Goal: Check status: Check status

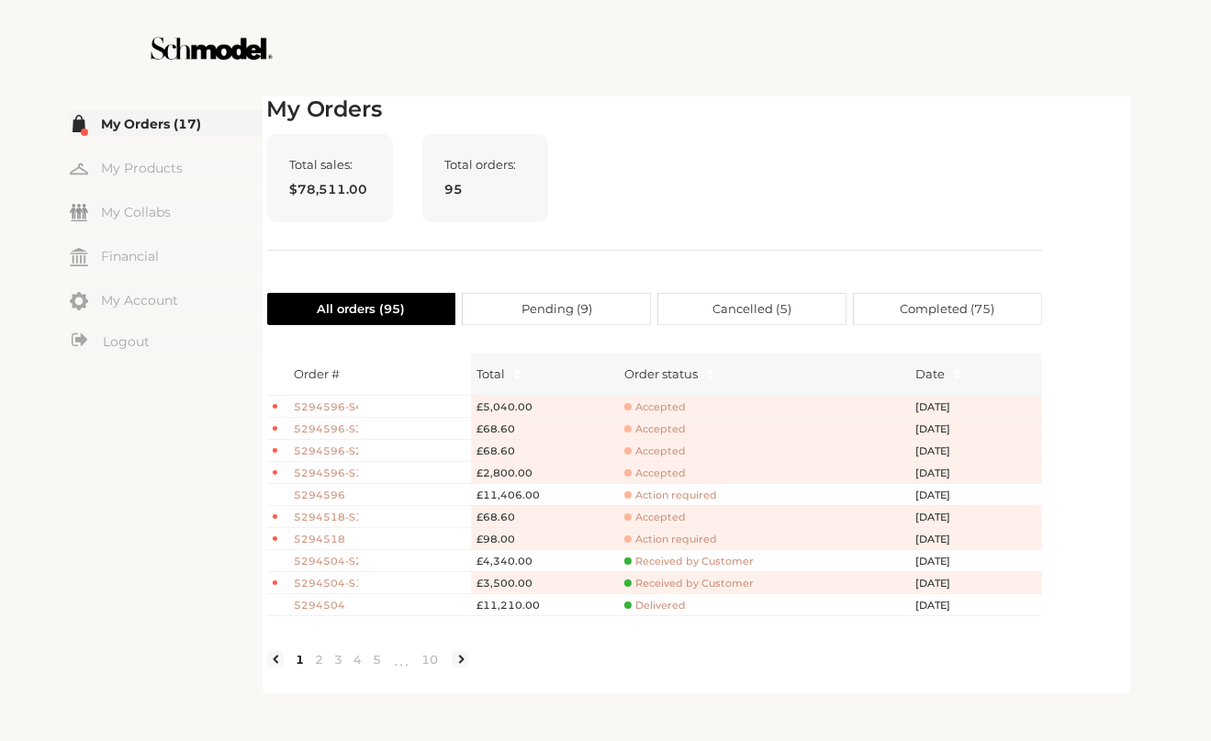
click at [971, 174] on div "Total sales: $78,511.00 Total orders: 95" at bounding box center [654, 192] width 775 height 117
click at [1020, 160] on div "Total sales: $78,511.00 Total orders: 95" at bounding box center [654, 192] width 775 height 117
click at [961, 236] on div "Total sales: $78,511.00 Total orders: 95" at bounding box center [654, 192] width 775 height 117
click at [727, 129] on div "My Orders Total sales: $78,511.00 Total orders: 95 All orders ( 95 ) Pending ( …" at bounding box center [654, 392] width 775 height 592
click at [779, 217] on div "Total sales: $78,511.00 Total orders: 95" at bounding box center [654, 192] width 775 height 117
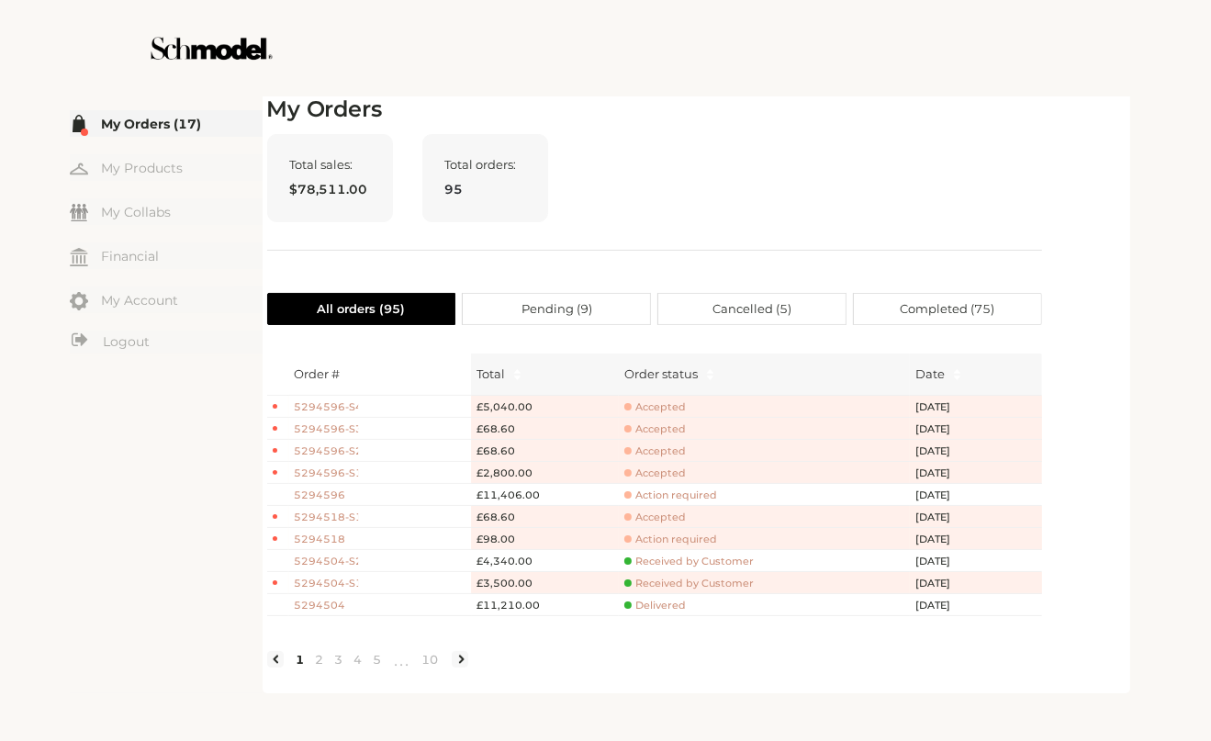
click at [668, 474] on span "Accepted" at bounding box center [656, 474] width 62 height 14
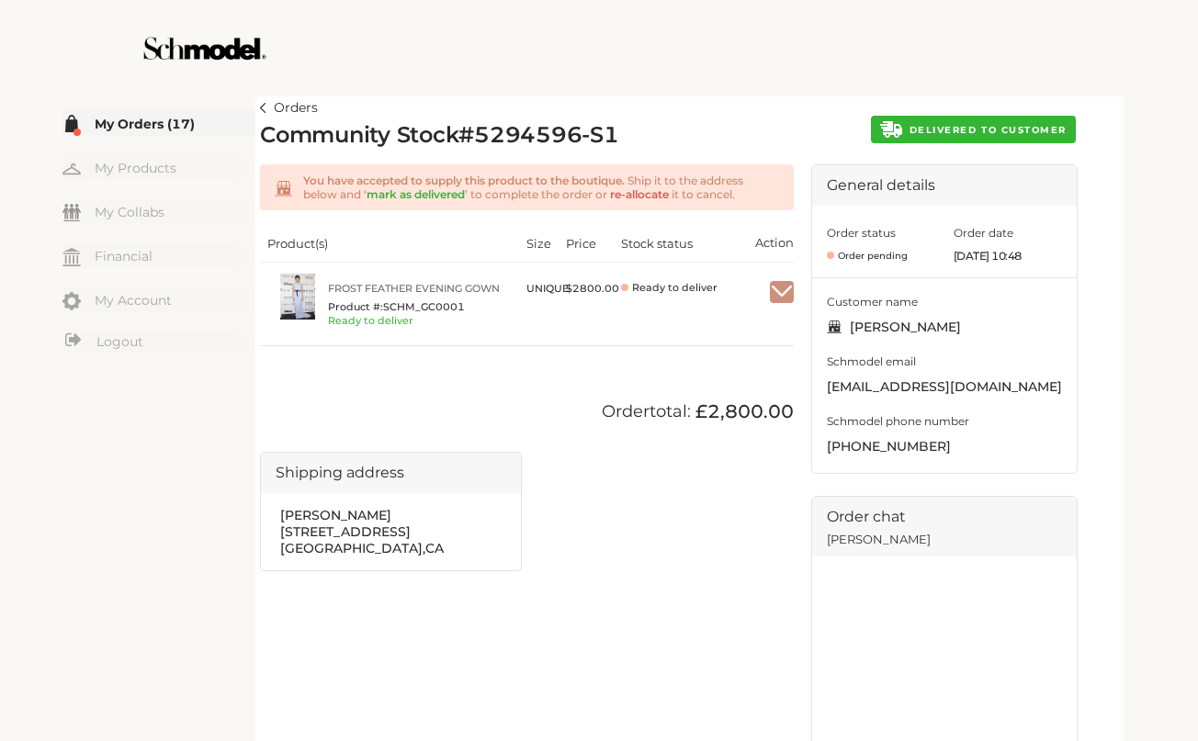
click at [265, 106] on img at bounding box center [263, 108] width 6 height 10
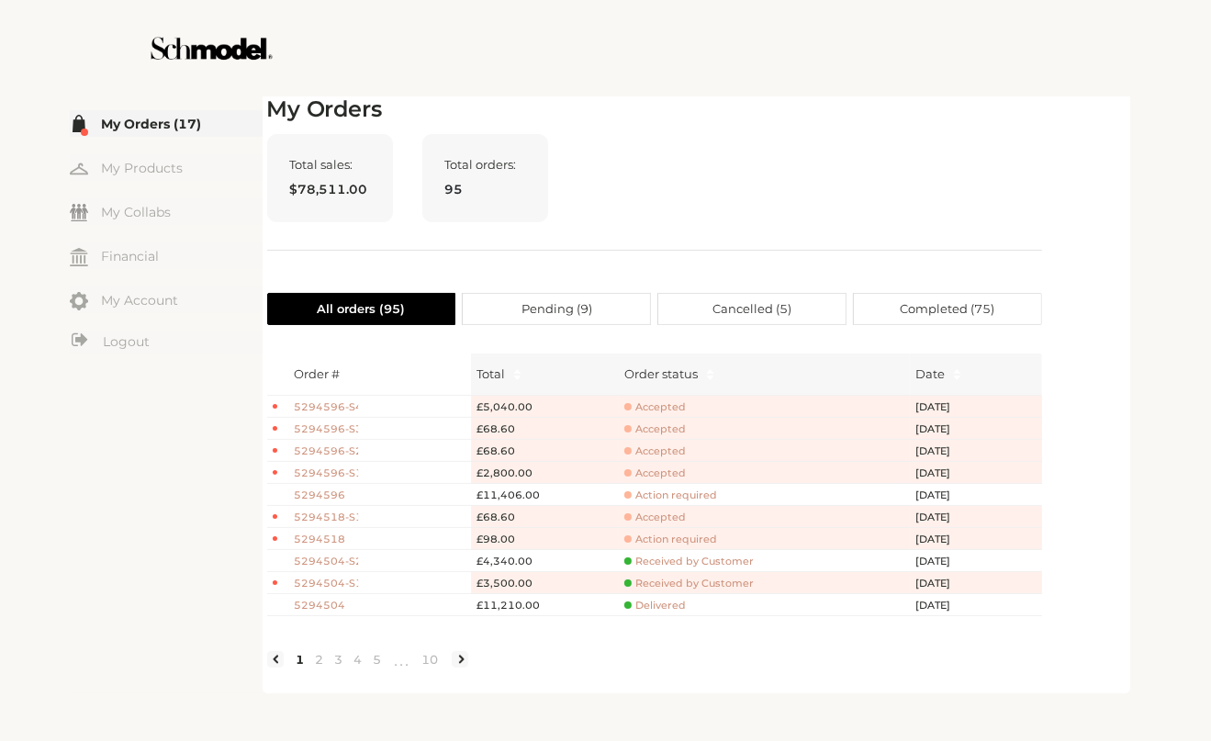
click at [329, 491] on span "5294596" at bounding box center [327, 496] width 64 height 16
click at [672, 493] on span "Action required" at bounding box center [671, 496] width 93 height 14
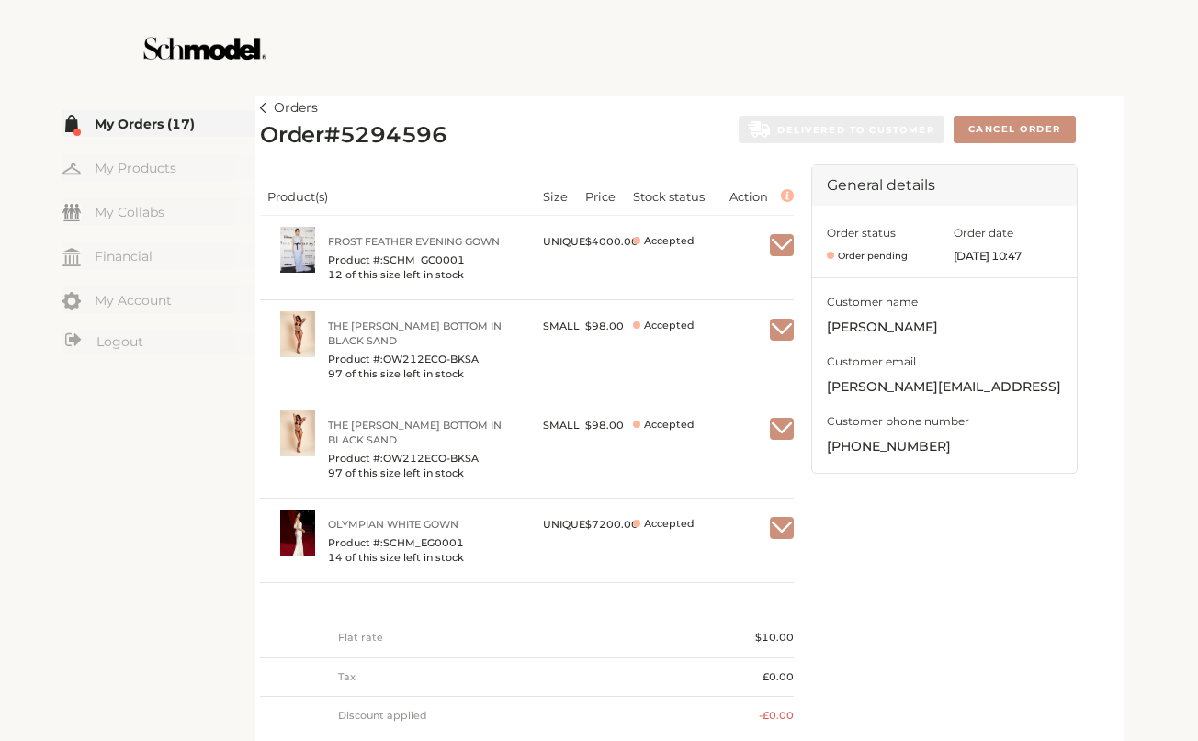
click at [782, 433] on img "button" at bounding box center [782, 429] width 24 height 17
click at [265, 107] on img at bounding box center [263, 108] width 6 height 10
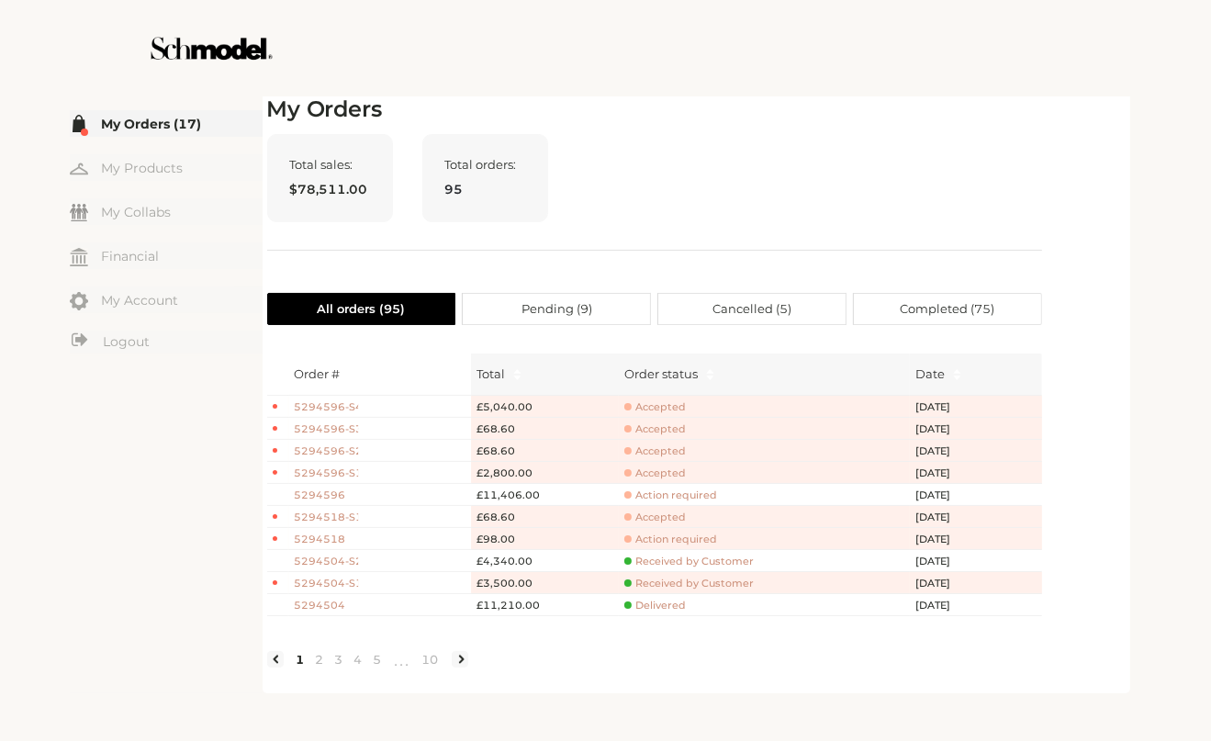
click at [336, 447] on span "5294596-S2" at bounding box center [327, 452] width 64 height 16
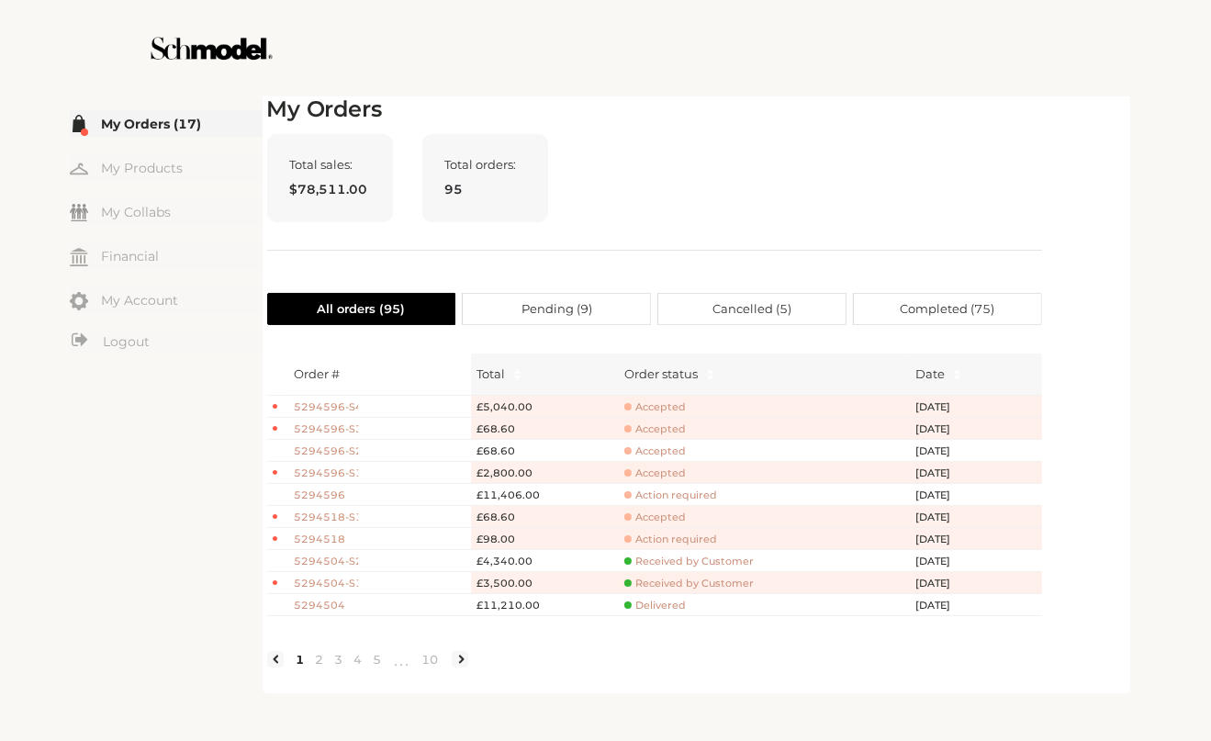
click at [661, 449] on span "Accepted" at bounding box center [656, 452] width 62 height 14
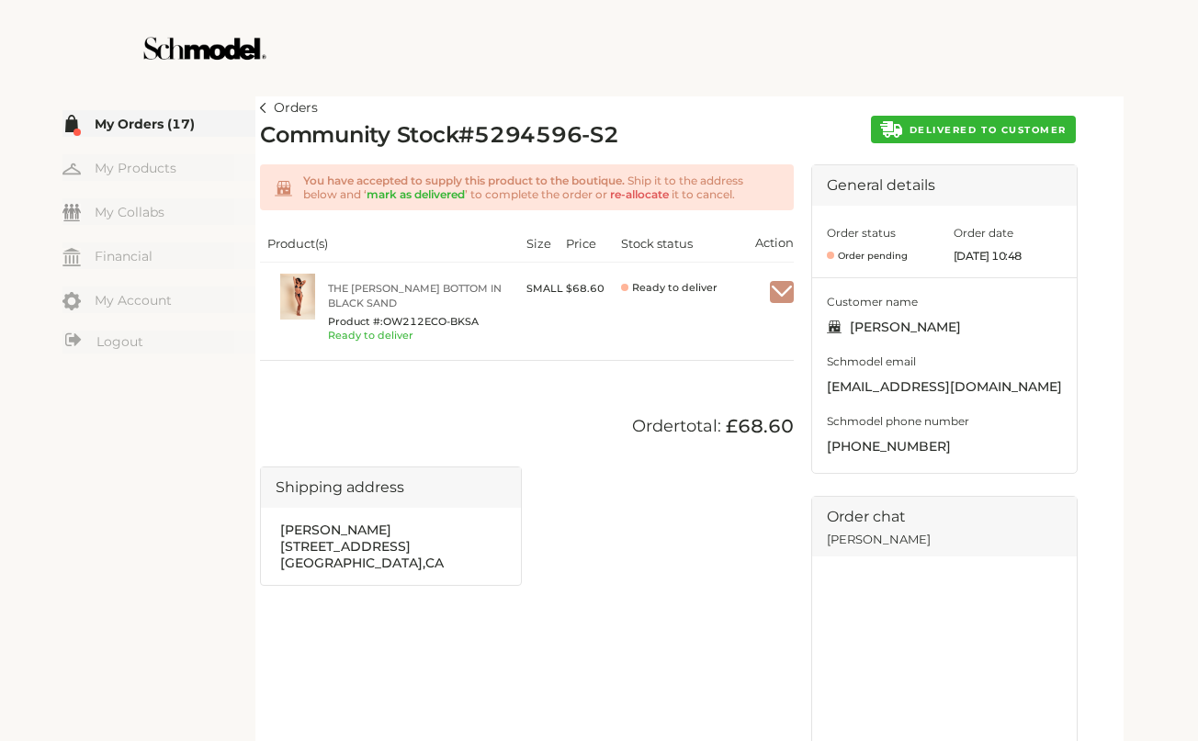
click at [989, 125] on span "DELIVERED TO CUSTOMER" at bounding box center [987, 130] width 157 height 12
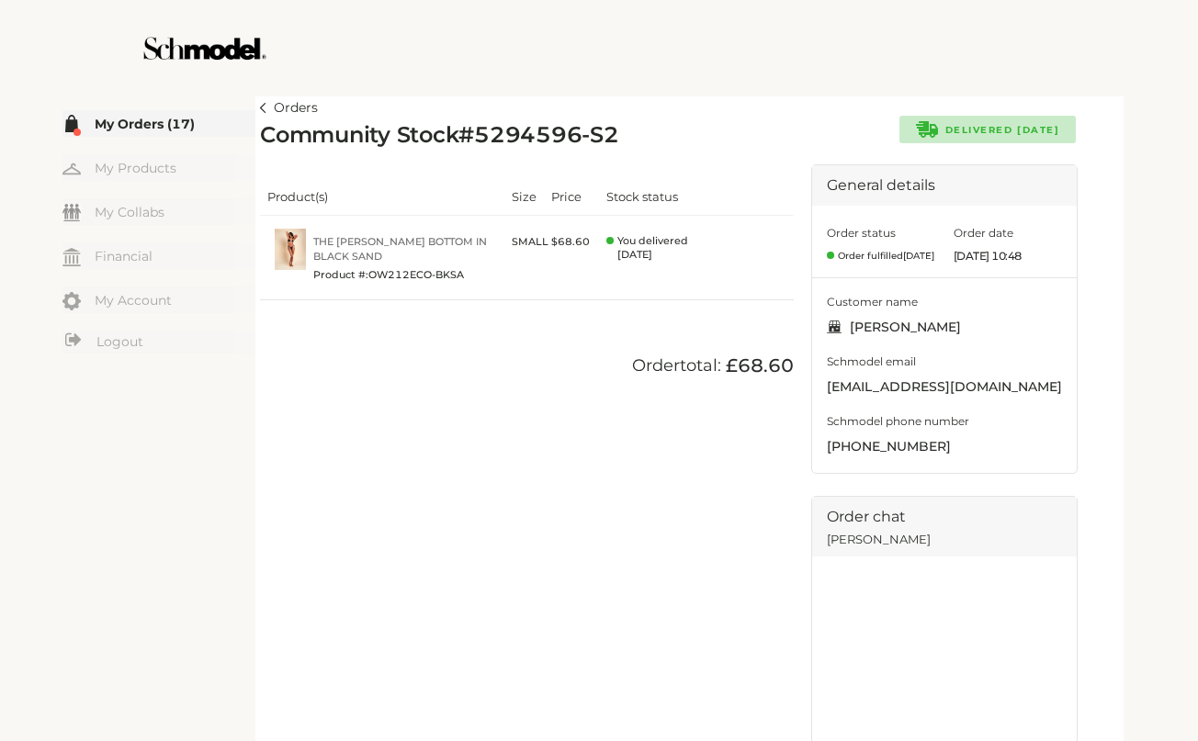
click at [257, 105] on article "Orders Community Stock # 5294596-S2 Delivered [DATE] Product(s) Size Price Stoc…" at bounding box center [689, 511] width 868 height 838
click at [265, 111] on img at bounding box center [263, 108] width 6 height 10
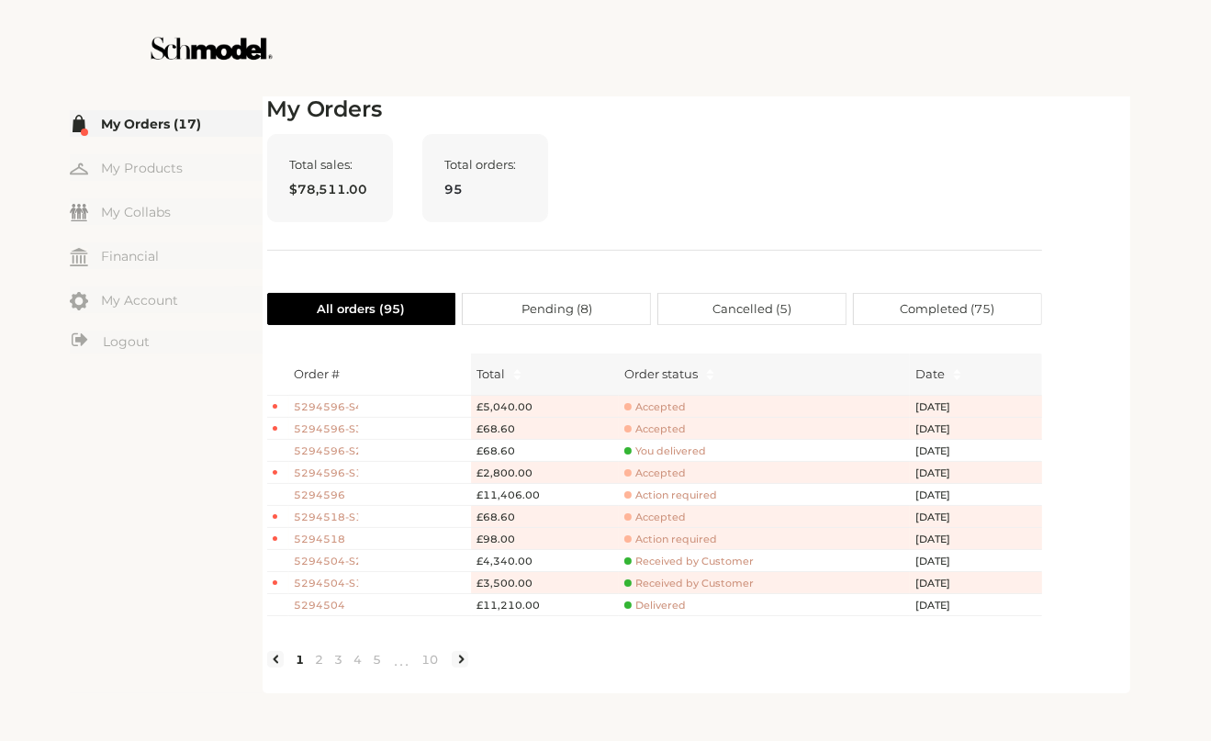
click at [669, 427] on span "Accepted" at bounding box center [656, 429] width 62 height 14
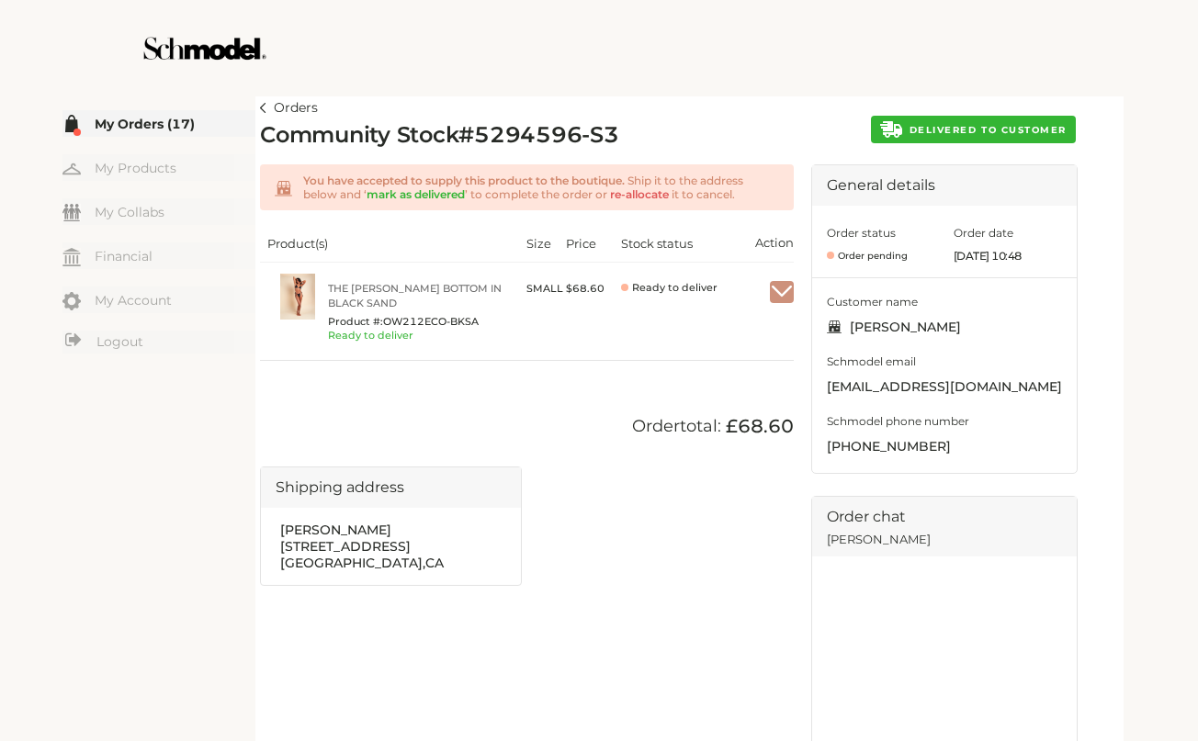
click at [951, 128] on span "DELIVERED TO CUSTOMER" at bounding box center [987, 130] width 157 height 12
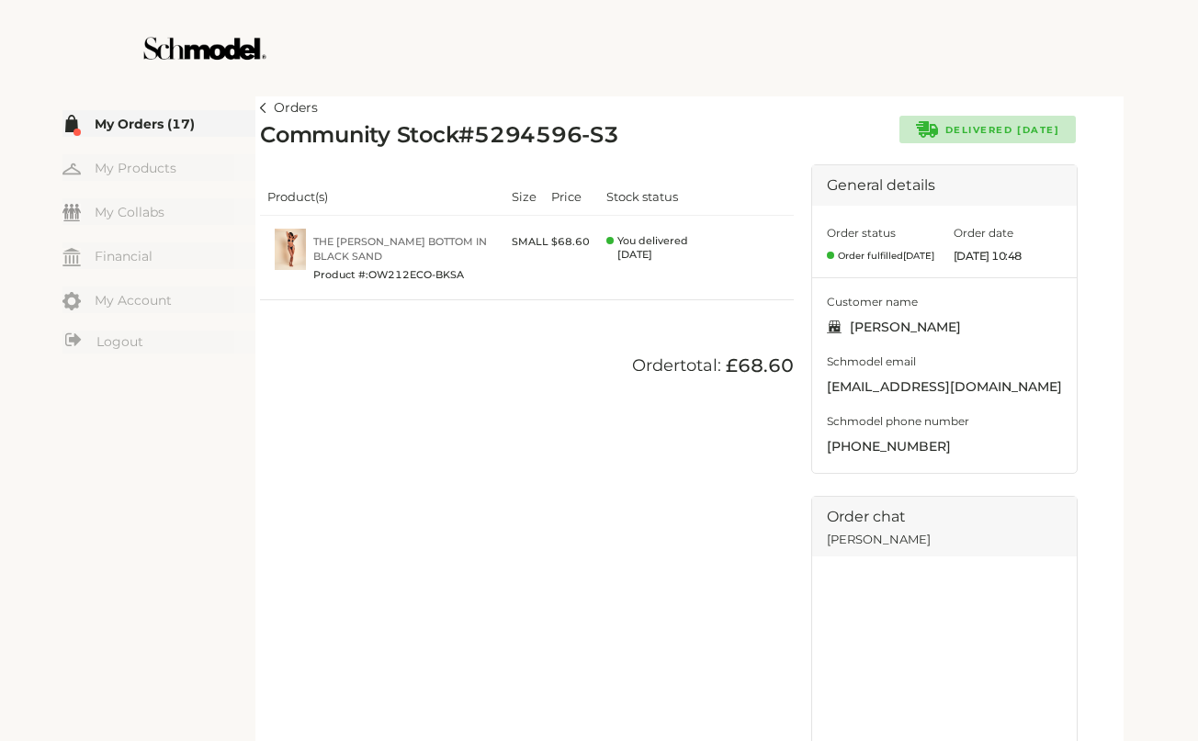
click at [276, 105] on link "Orders" at bounding box center [289, 108] width 58 height 22
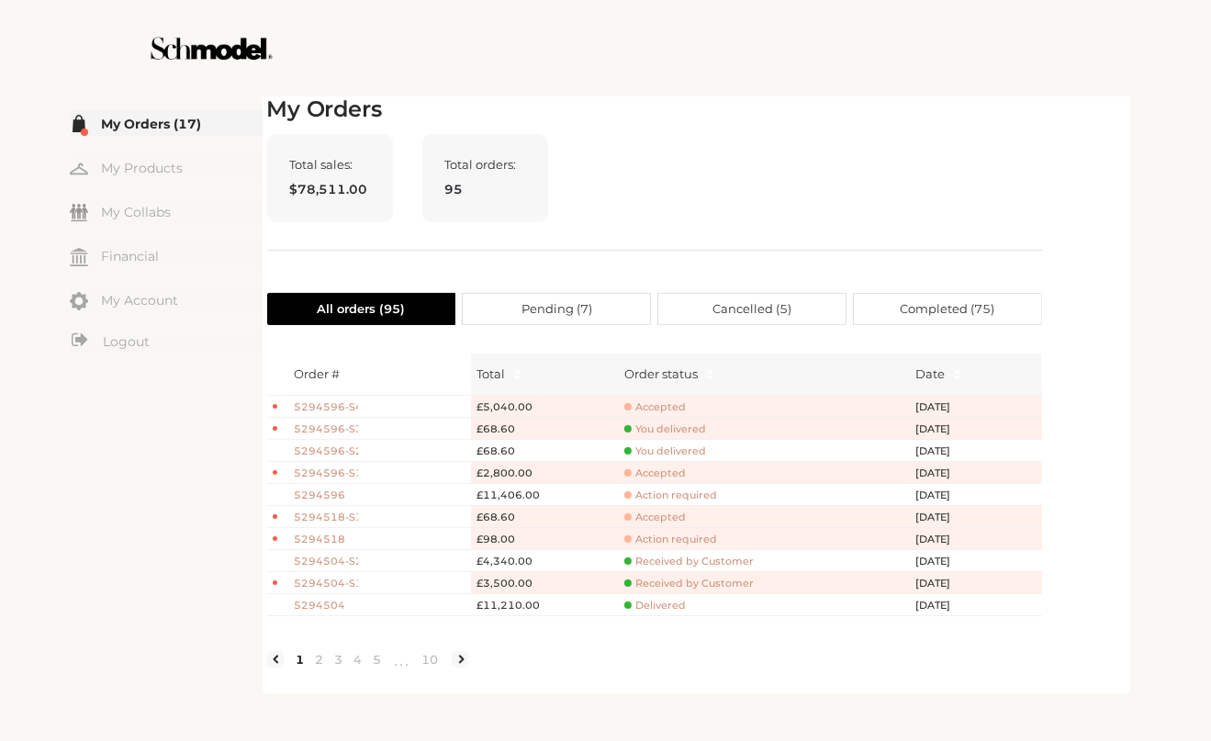
click at [668, 405] on span "Accepted" at bounding box center [656, 407] width 62 height 14
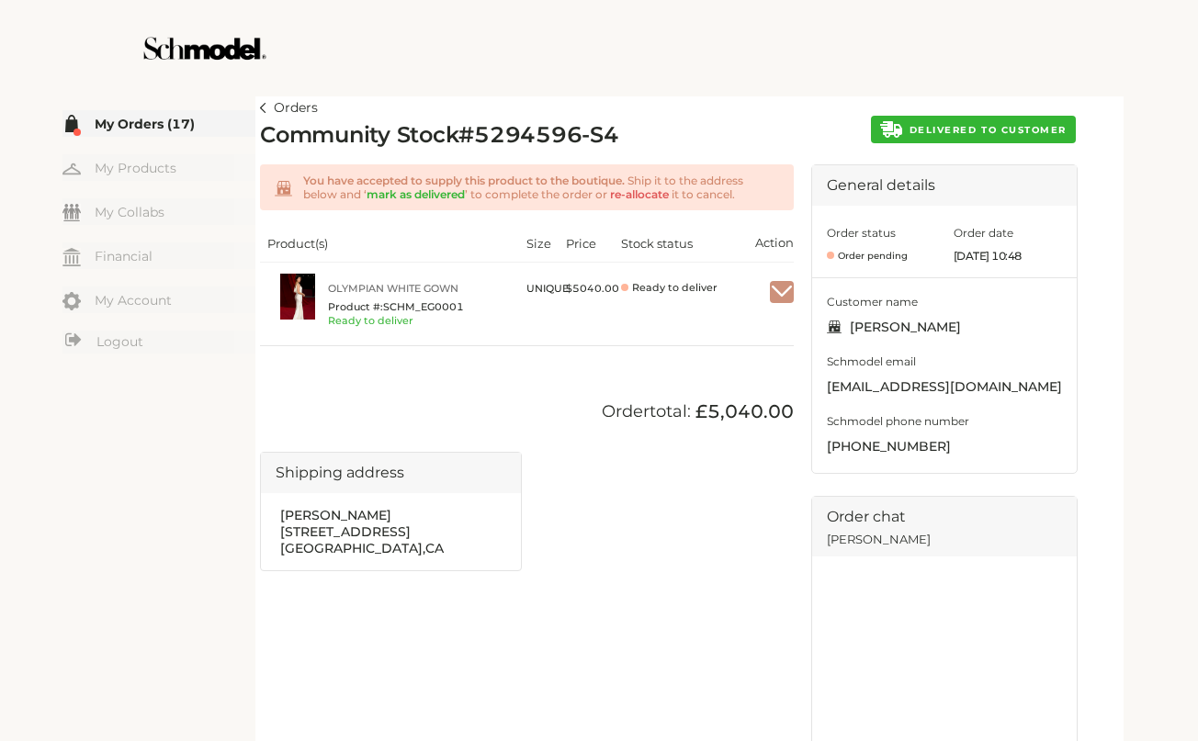
click at [962, 129] on span "DELIVERED TO CUSTOMER" at bounding box center [987, 130] width 157 height 12
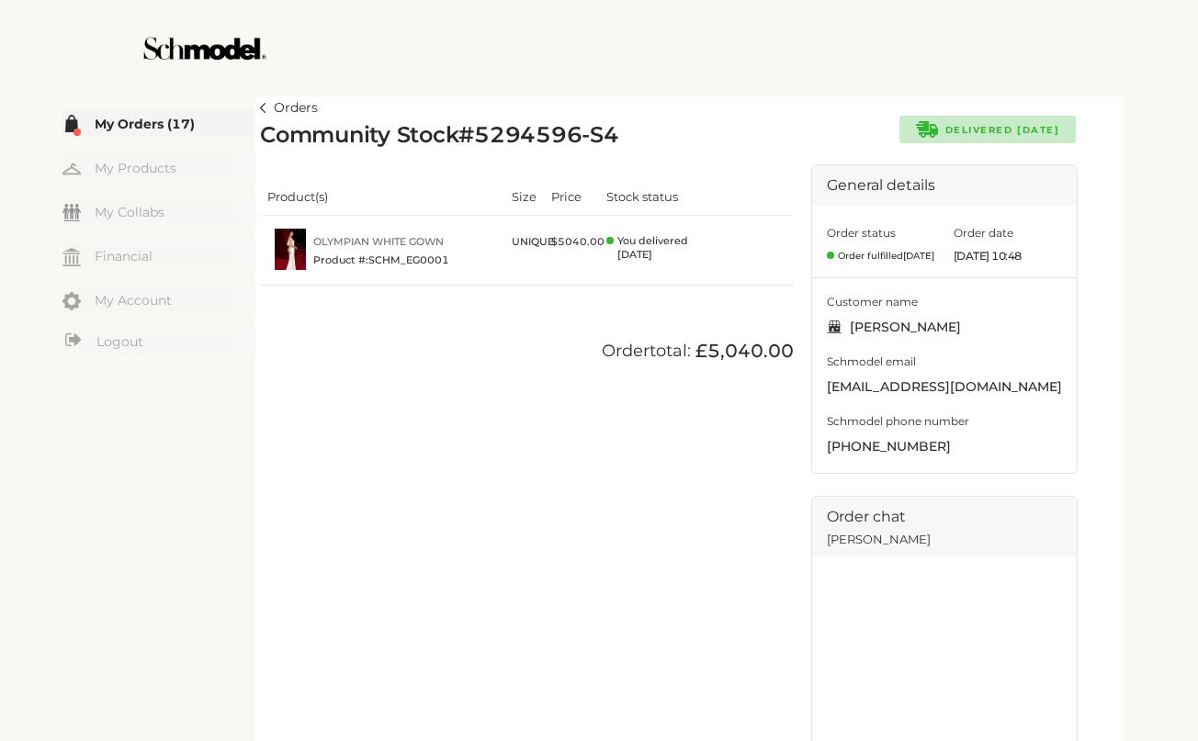
click at [262, 105] on img at bounding box center [263, 108] width 6 height 10
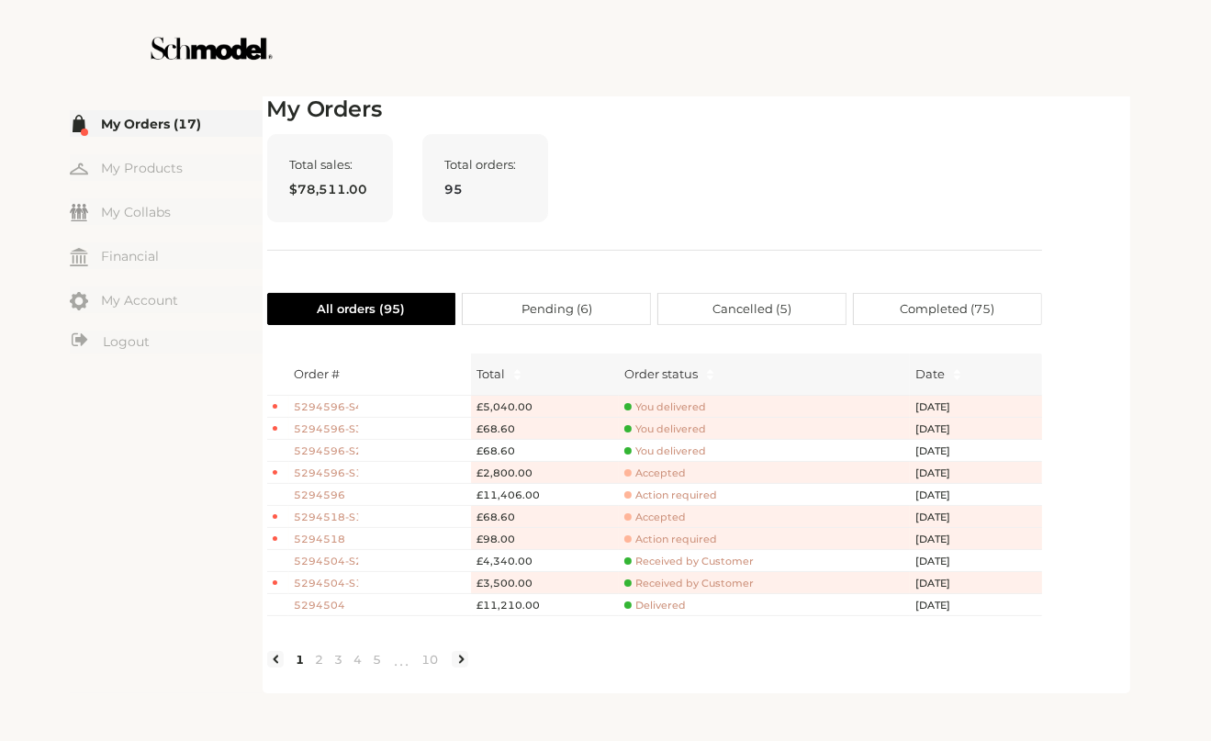
click at [647, 474] on span "Accepted" at bounding box center [656, 474] width 62 height 14
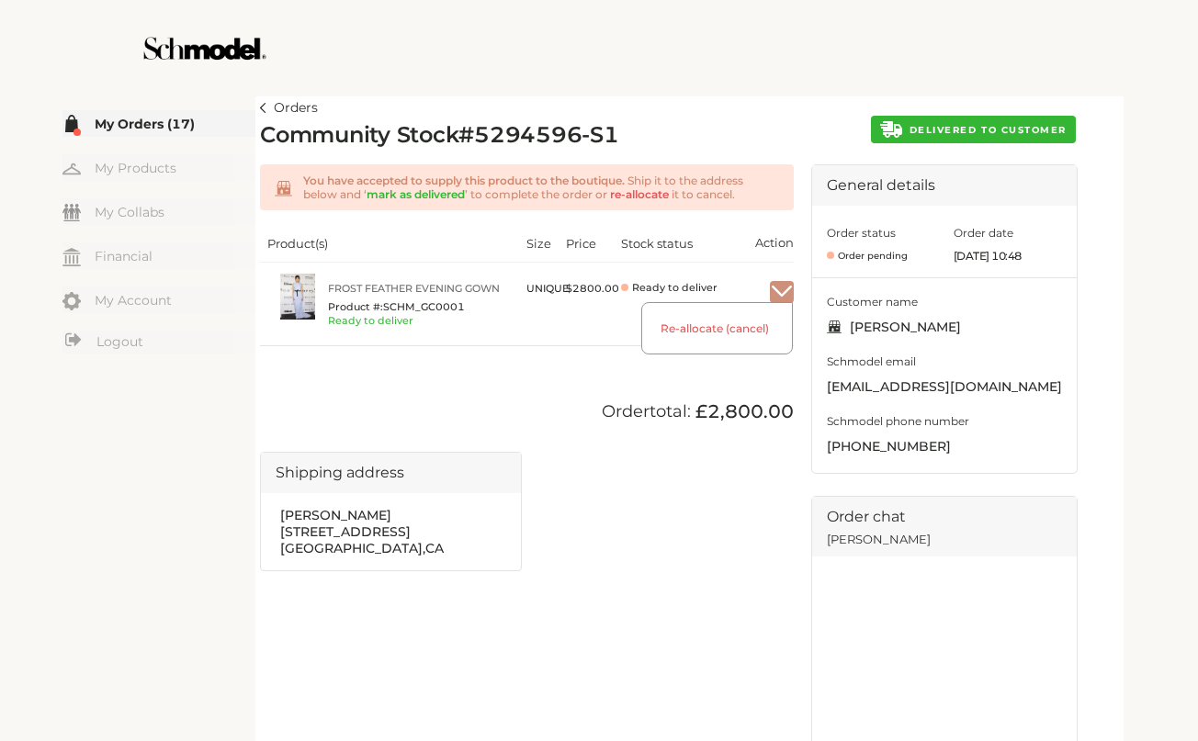
click at [786, 285] on img "button" at bounding box center [782, 292] width 24 height 17
click at [705, 99] on div "Orders Community Stock # 5294596-S1 DELIVERED TO CUSTOMER You have accepted to …" at bounding box center [689, 510] width 859 height 828
click at [974, 127] on span "DELIVERED TO CUSTOMER" at bounding box center [987, 130] width 157 height 12
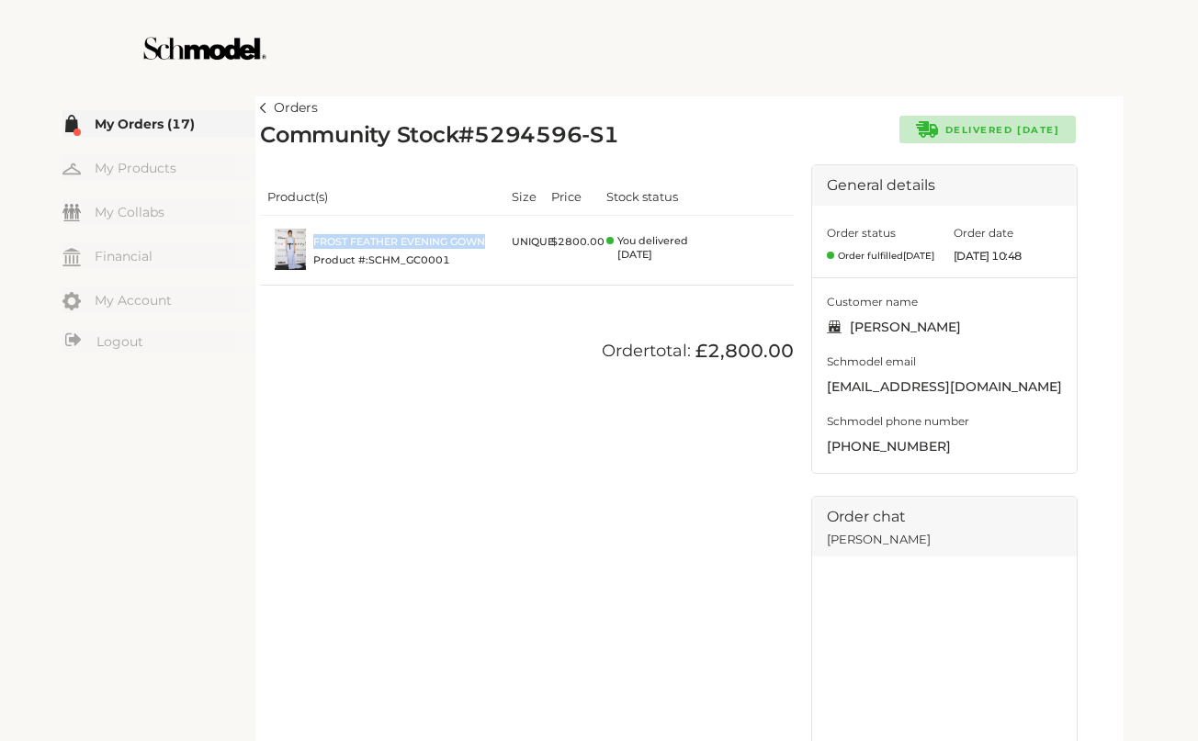
drag, startPoint x: 497, startPoint y: 238, endPoint x: 308, endPoint y: 231, distance: 189.3
click at [308, 231] on td "Frost Feather Evening Gown Product #: SCHM_GC0001" at bounding box center [382, 251] width 244 height 70
copy div "Frost Feather Evening Gown"
click at [506, 279] on td "UNIQUE" at bounding box center [523, 251] width 39 height 70
drag, startPoint x: 497, startPoint y: 240, endPoint x: 314, endPoint y: 239, distance: 182.8
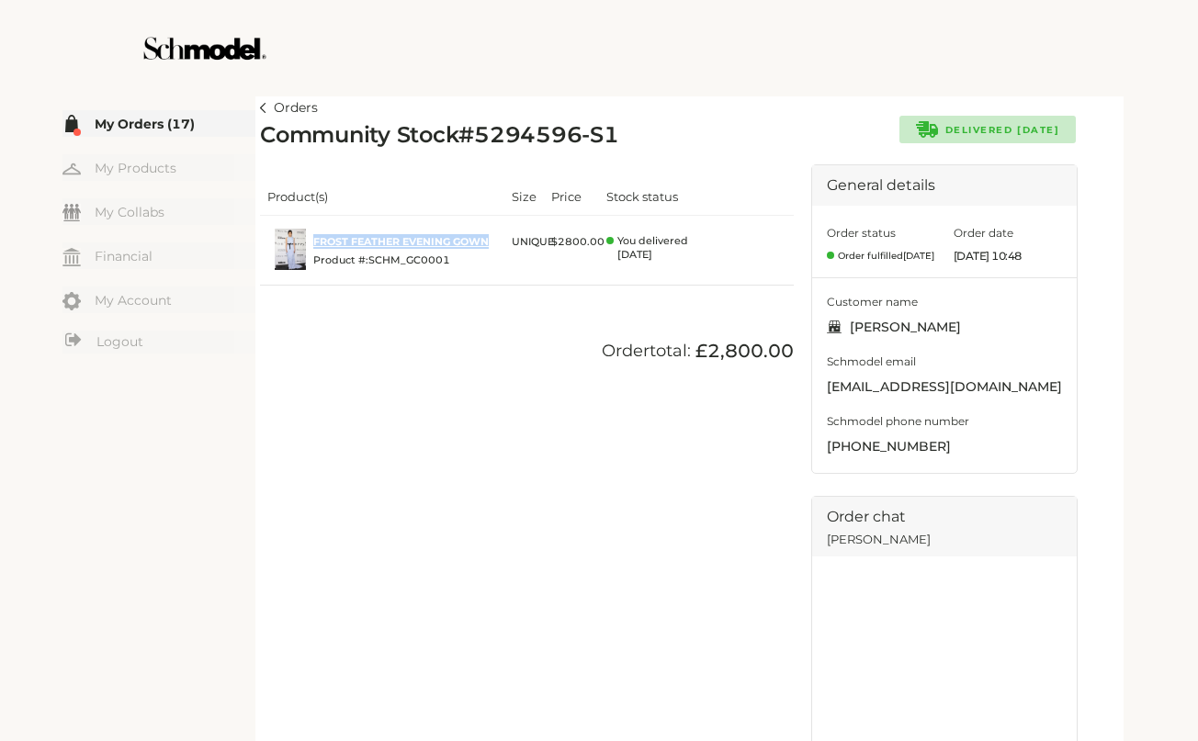
click at [314, 239] on td "Frost Feather Evening Gown Product #: SCHM_GC0001" at bounding box center [382, 251] width 244 height 70
copy link "Frost Feather Evening Gown"
click at [496, 300] on div "Product(s) Size Price Stock status Action Frost Feather Evening Gown Product #:…" at bounding box center [527, 544] width 534 height 760
drag, startPoint x: 500, startPoint y: 237, endPoint x: 315, endPoint y: 238, distance: 184.6
click at [315, 238] on td "Frost Feather Evening Gown Product #: SCHM_GC0001" at bounding box center [382, 251] width 244 height 70
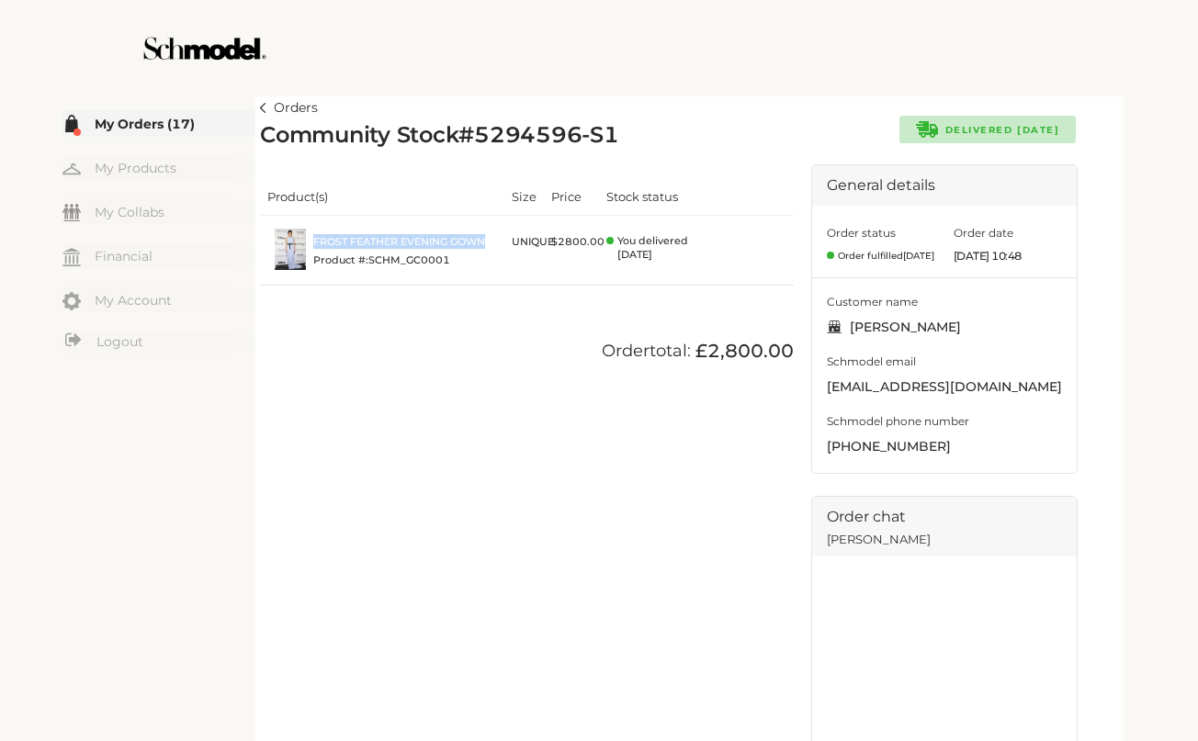
click at [264, 107] on img at bounding box center [263, 108] width 6 height 10
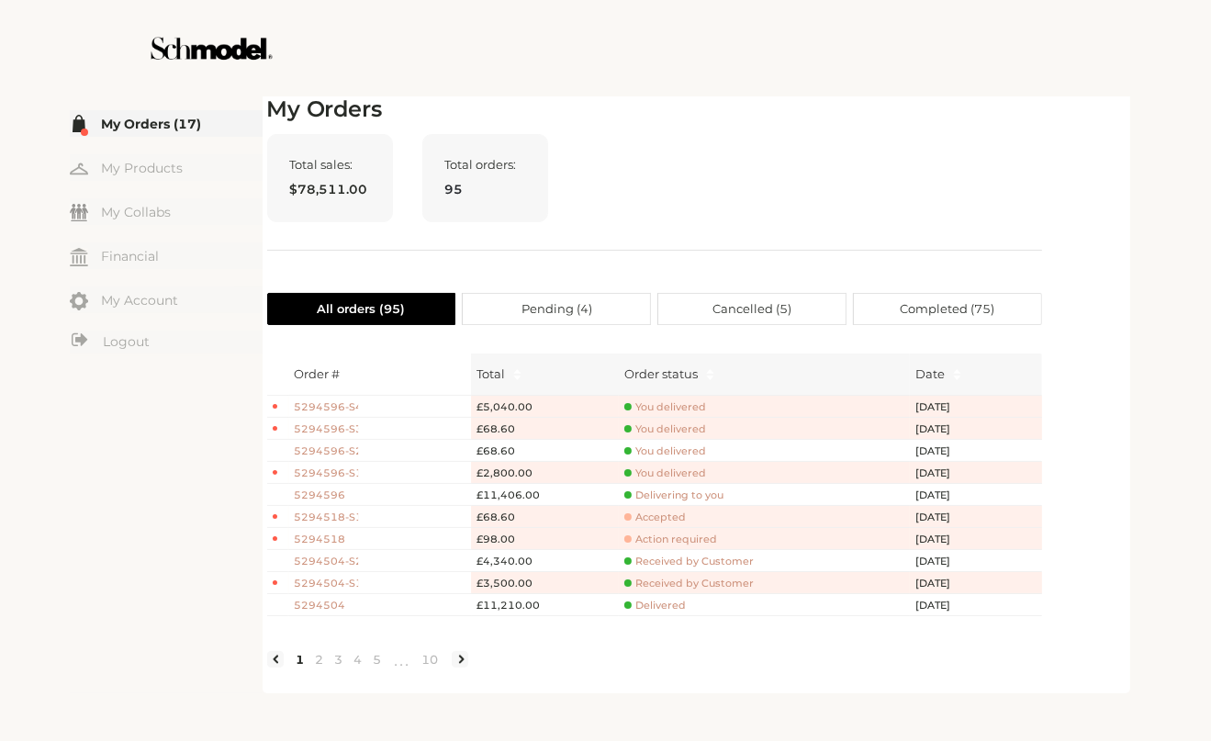
click at [338, 493] on span "5294596" at bounding box center [327, 496] width 64 height 16
click at [675, 492] on span "Delivering to you" at bounding box center [674, 496] width 99 height 14
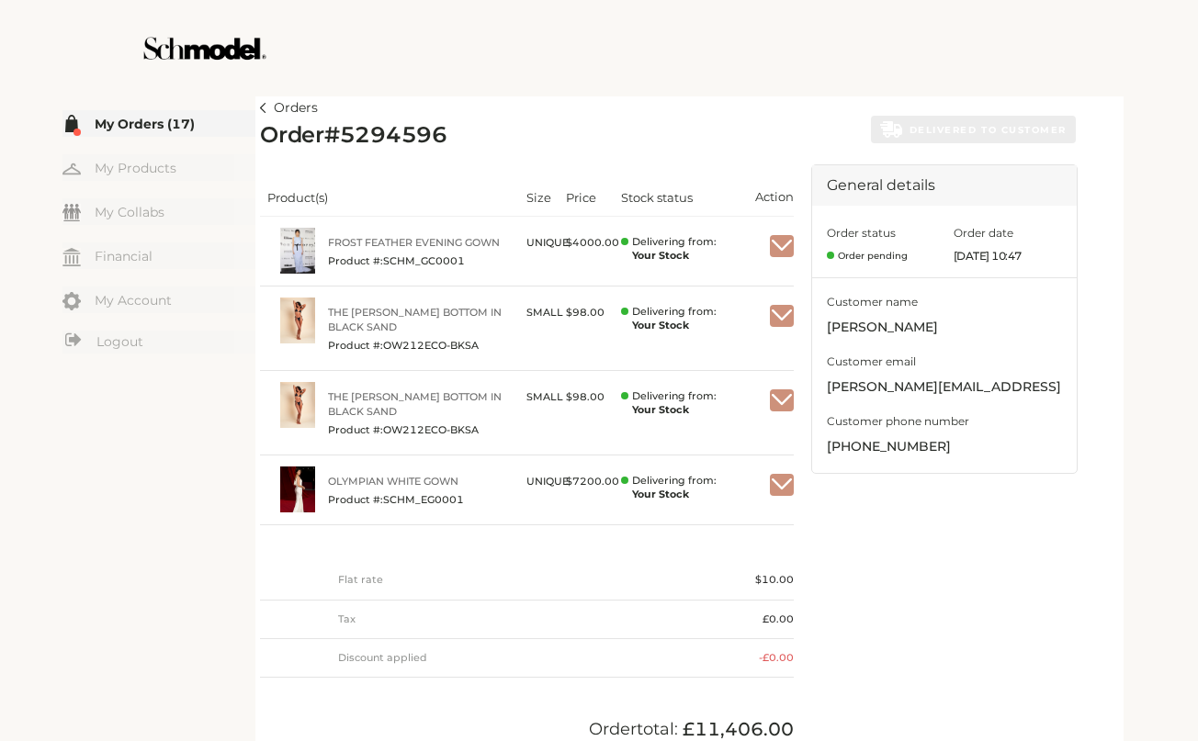
click at [789, 480] on img "button" at bounding box center [782, 485] width 24 height 17
click at [755, 518] on span "Mark as received" at bounding box center [725, 530] width 133 height 32
click at [783, 401] on img "button" at bounding box center [782, 400] width 24 height 17
click at [782, 397] on img "button" at bounding box center [782, 400] width 24 height 17
click at [749, 435] on span "Mark as received" at bounding box center [725, 446] width 133 height 32
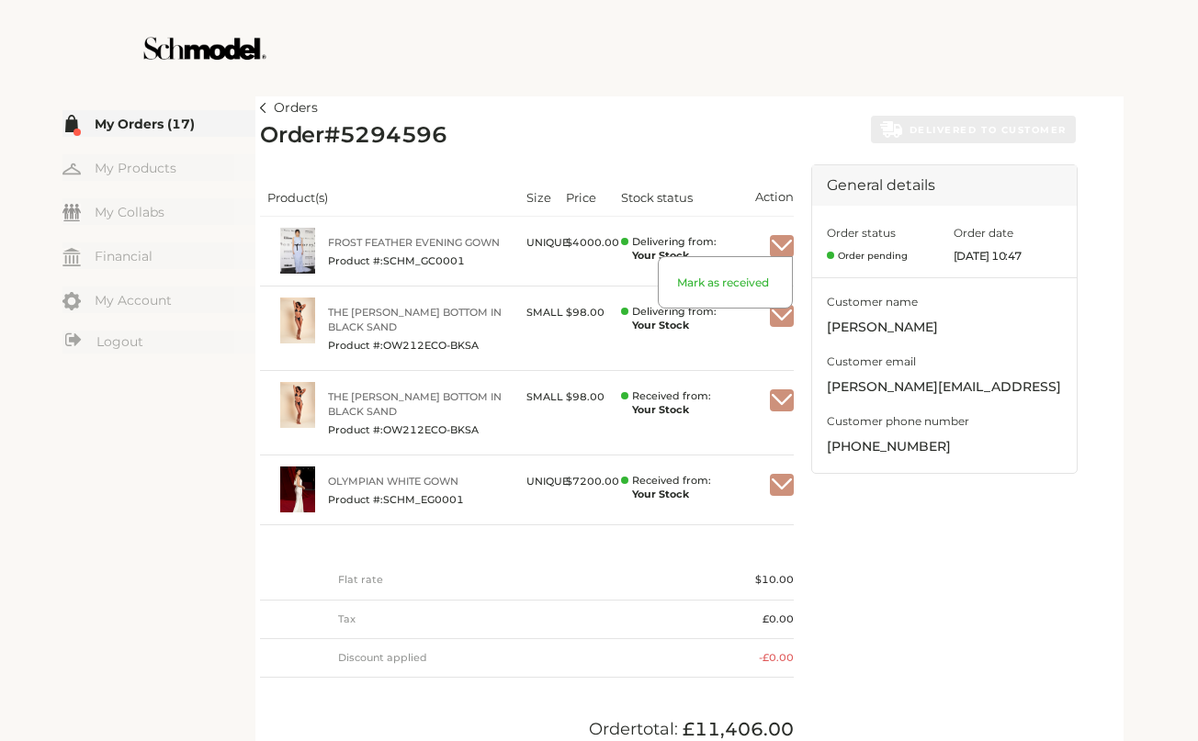
click at [785, 243] on img "button" at bounding box center [782, 246] width 24 height 17
click at [741, 281] on span "Mark as received" at bounding box center [725, 292] width 133 height 32
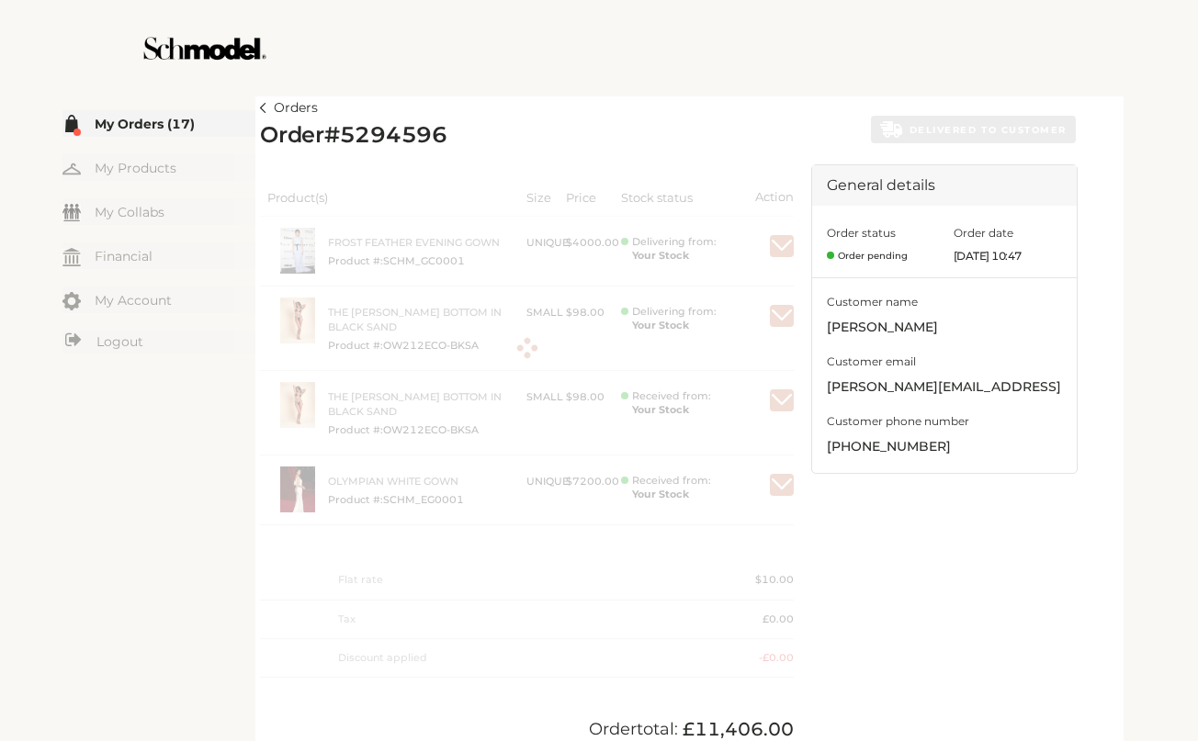
click at [779, 316] on div at bounding box center [527, 347] width 534 height 367
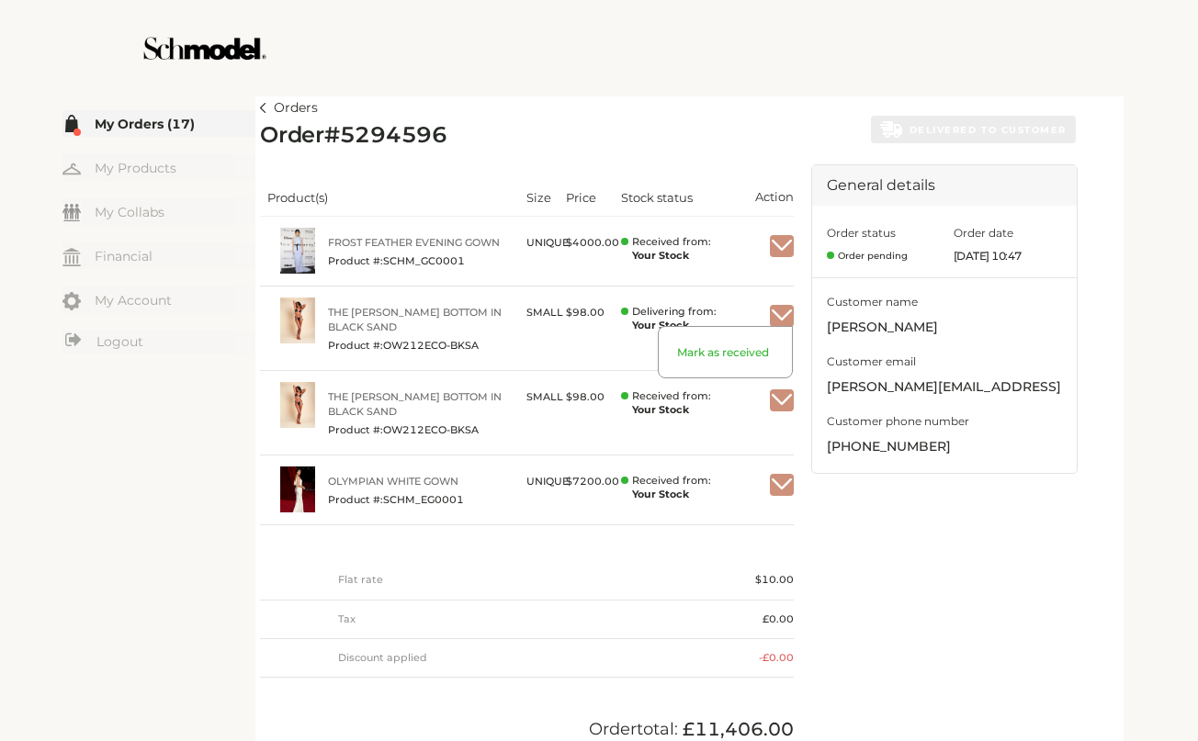
click at [782, 318] on img "button" at bounding box center [782, 316] width 24 height 17
click at [746, 351] on span "Mark as received" at bounding box center [725, 361] width 133 height 32
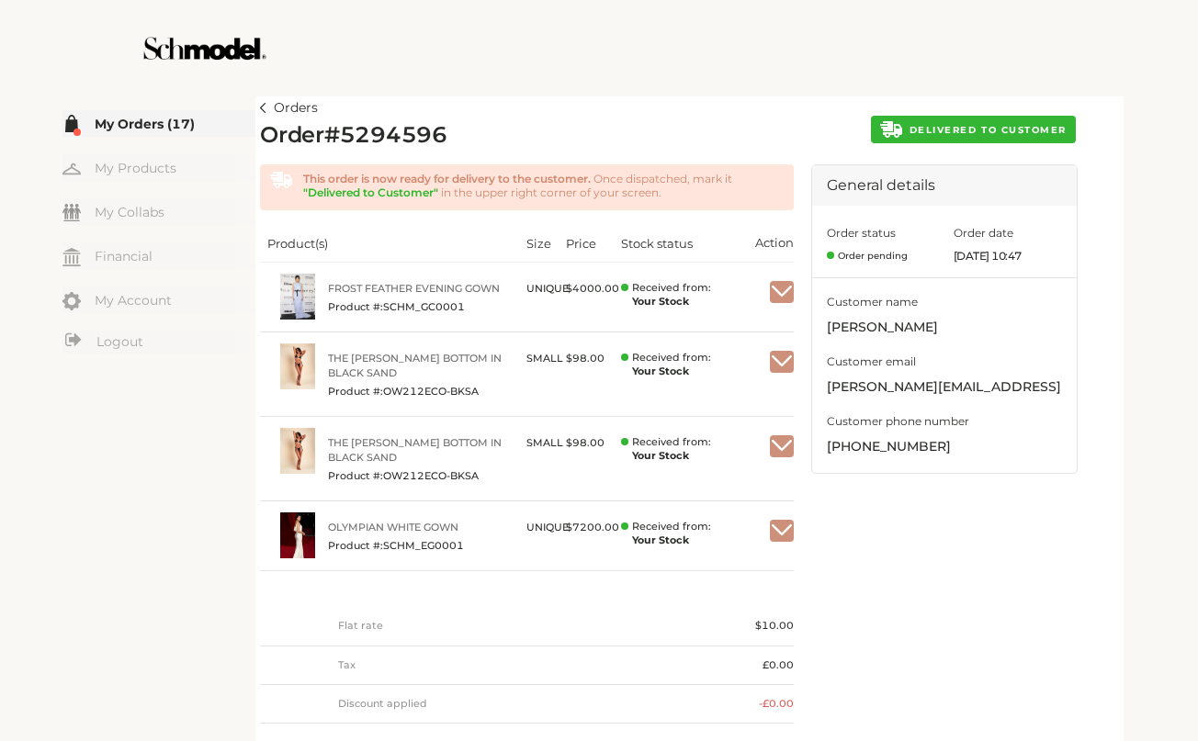
click at [984, 120] on button "DELIVERED TO CUSTOMER" at bounding box center [973, 130] width 205 height 28
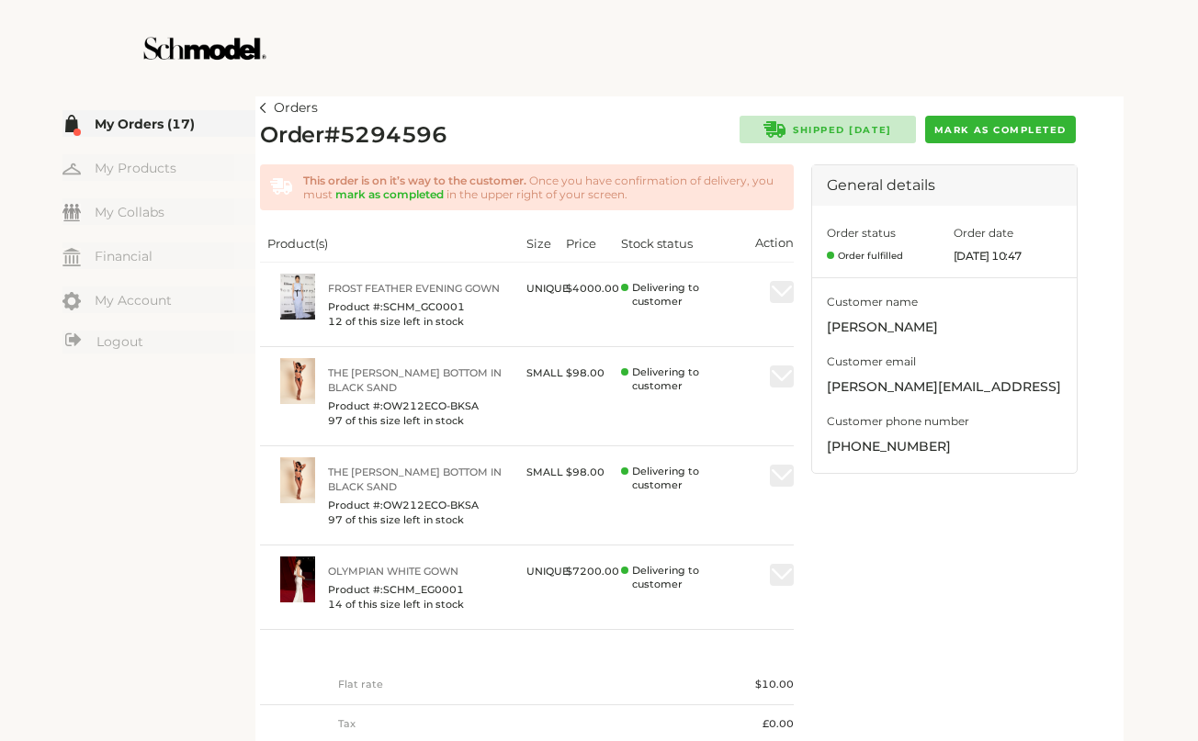
click at [963, 71] on div at bounding box center [599, 48] width 1036 height 96
click at [261, 107] on img at bounding box center [263, 108] width 6 height 10
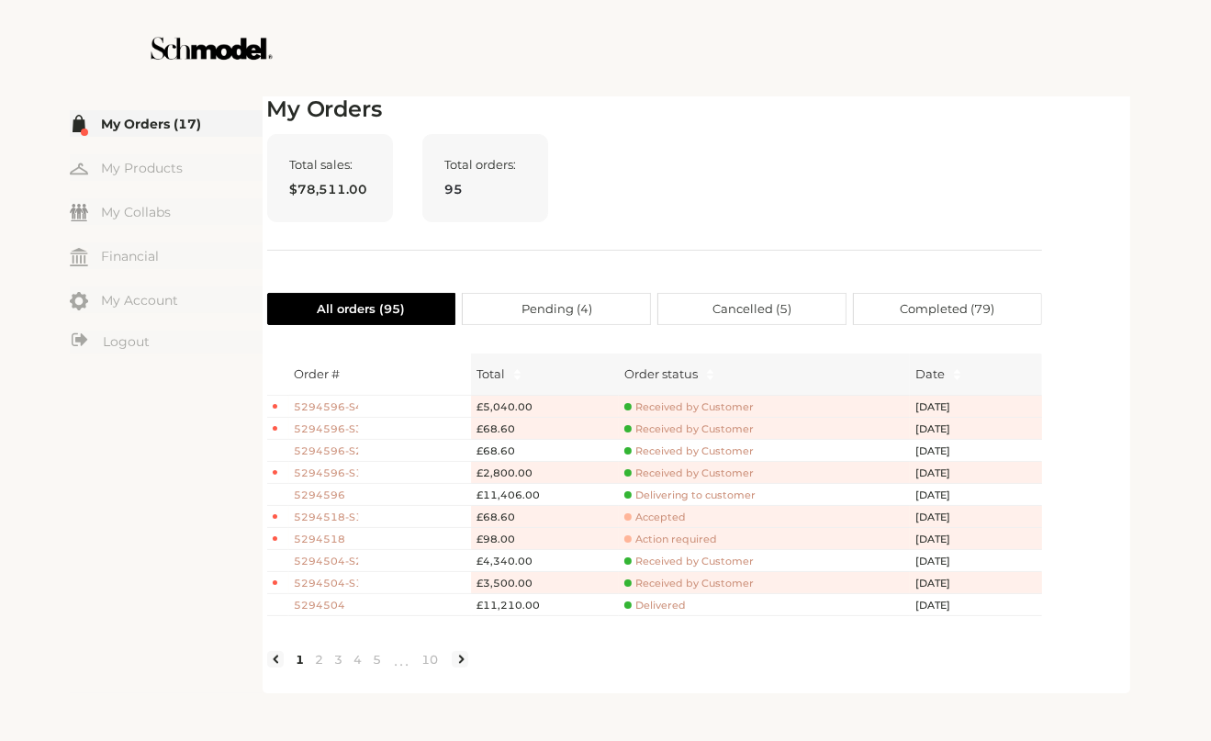
click at [321, 495] on span "5294596" at bounding box center [327, 496] width 64 height 16
click at [676, 495] on span "Delivering to customer" at bounding box center [690, 496] width 131 height 14
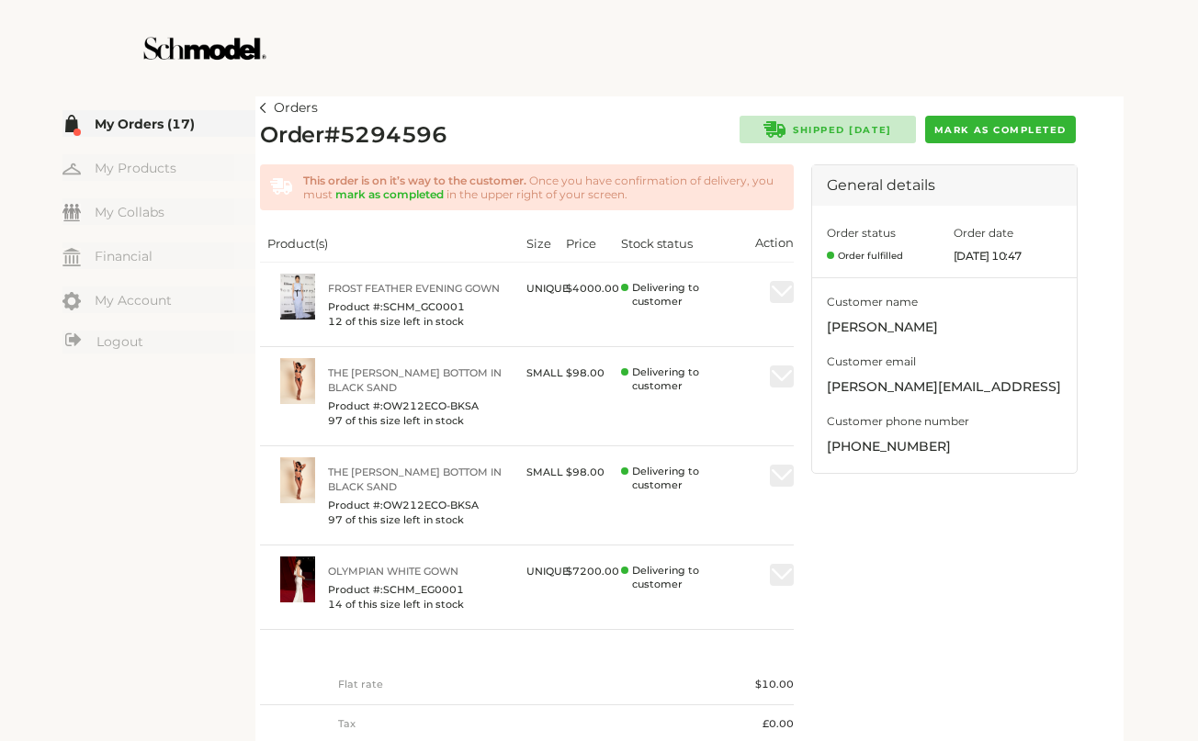
click at [996, 132] on span "Mark as completed" at bounding box center [1000, 130] width 132 height 12
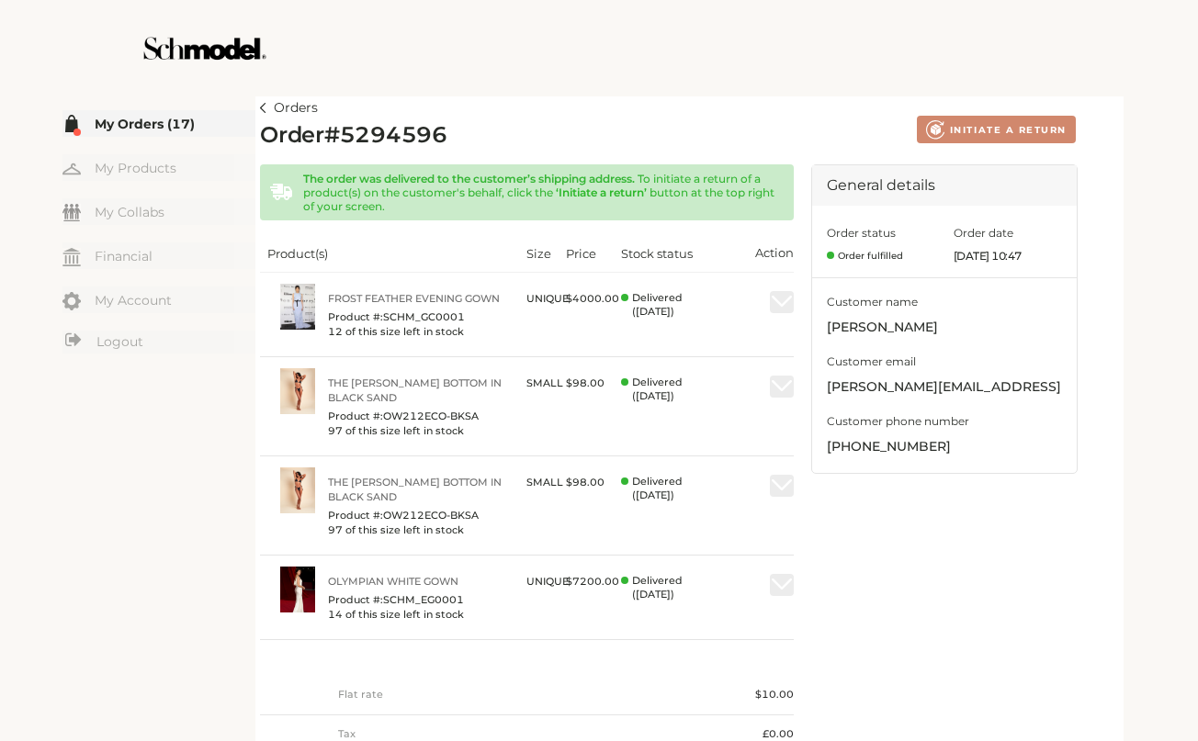
click at [265, 108] on img at bounding box center [263, 108] width 6 height 10
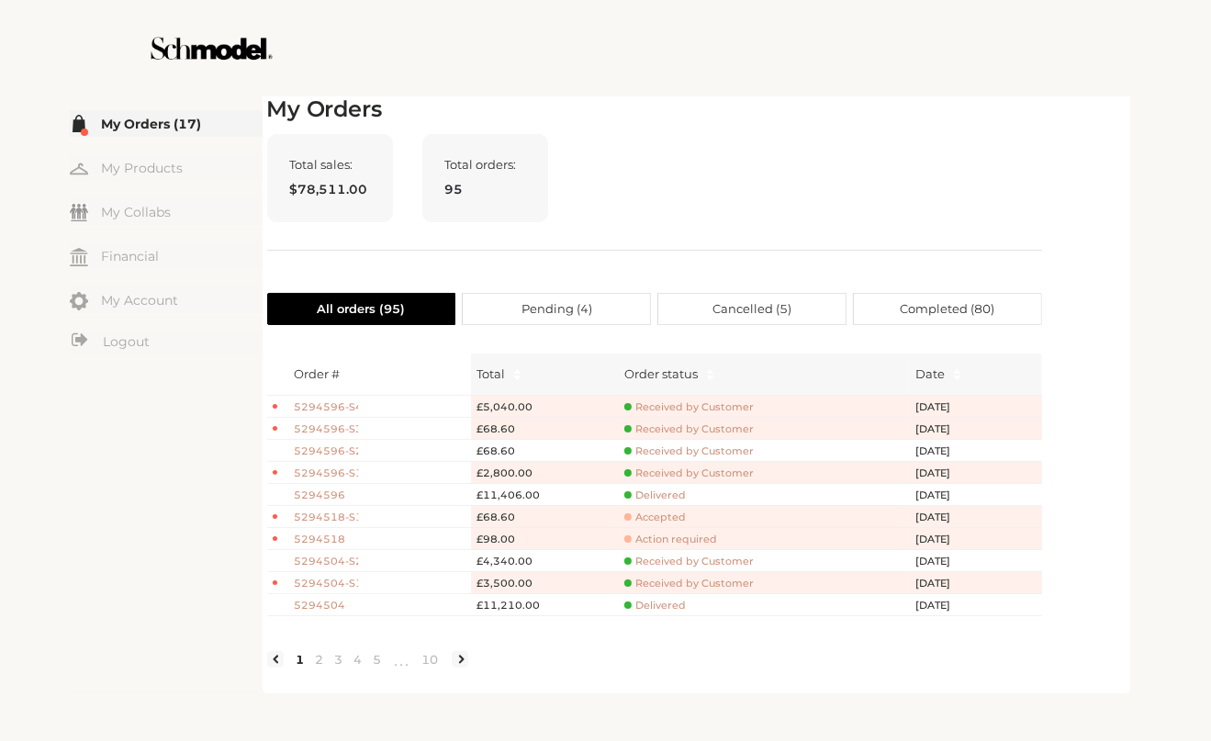
click at [323, 491] on span "5294596" at bounding box center [327, 496] width 64 height 16
click at [819, 182] on div "Total sales: $78,511.00 Total orders: 95" at bounding box center [654, 192] width 775 height 117
click at [380, 666] on link "5" at bounding box center [377, 659] width 19 height 17
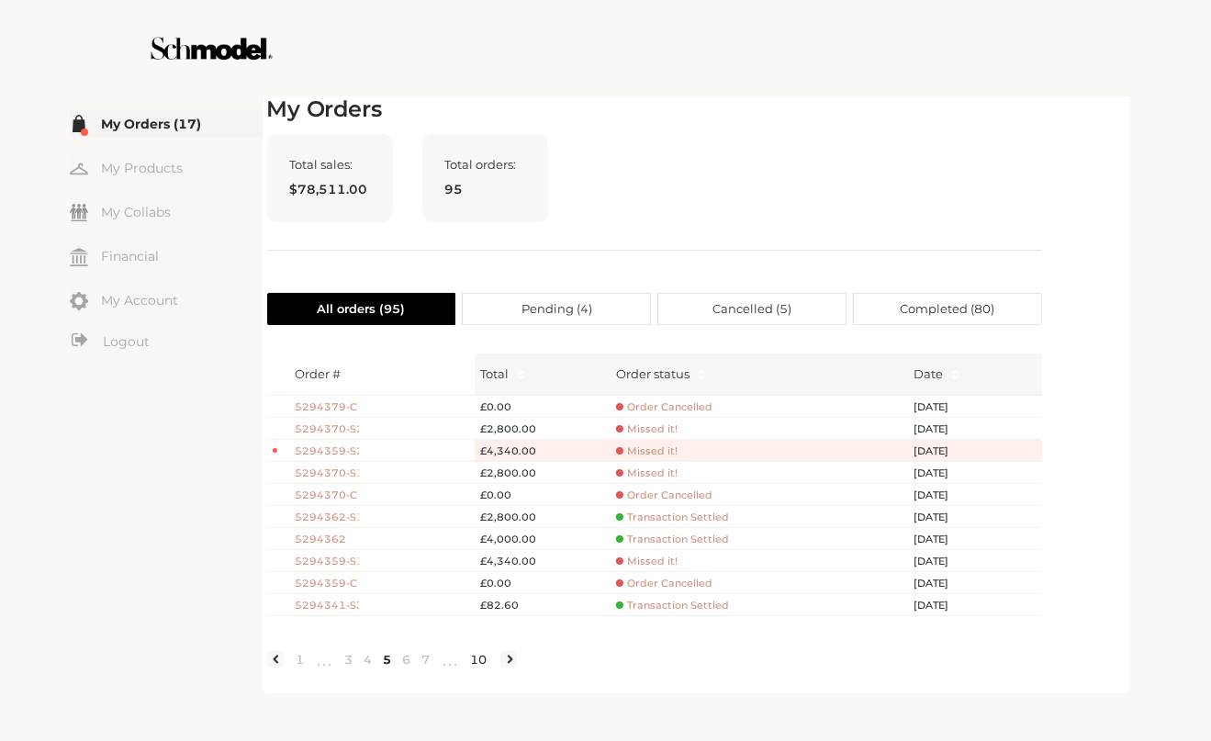
click at [477, 668] on link "10" at bounding box center [480, 659] width 28 height 17
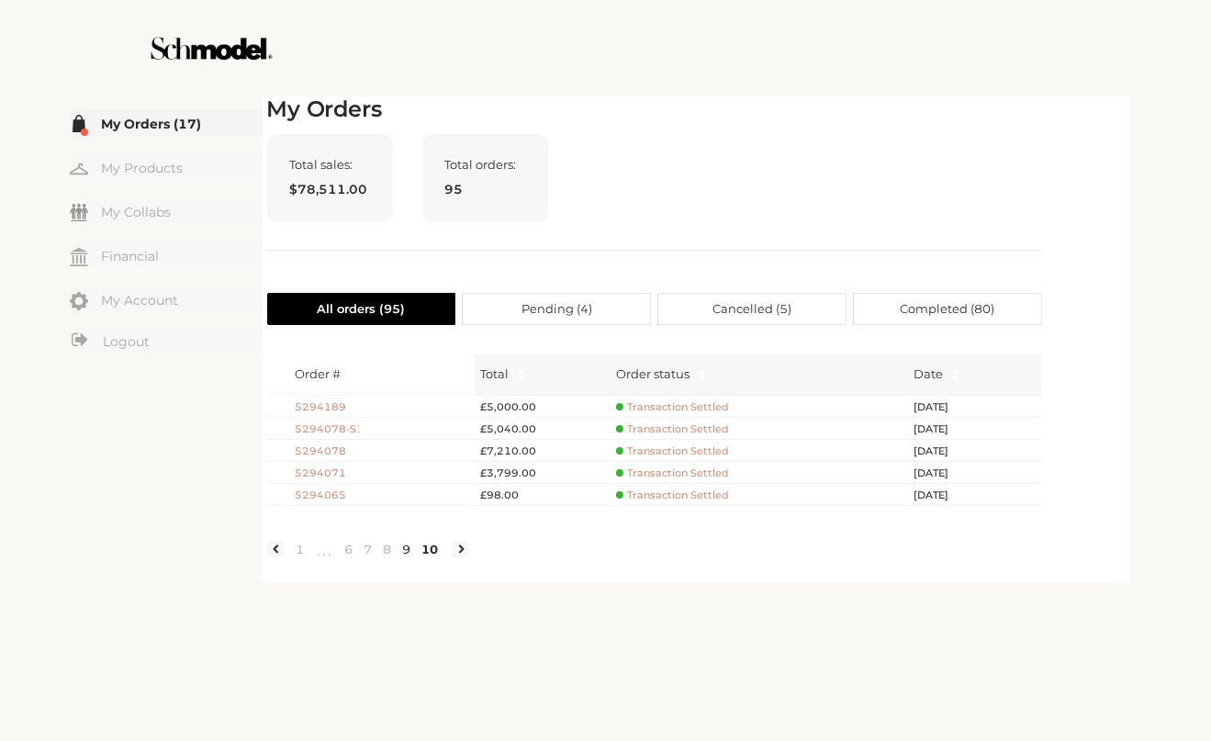
click at [400, 557] on link "9" at bounding box center [407, 549] width 19 height 17
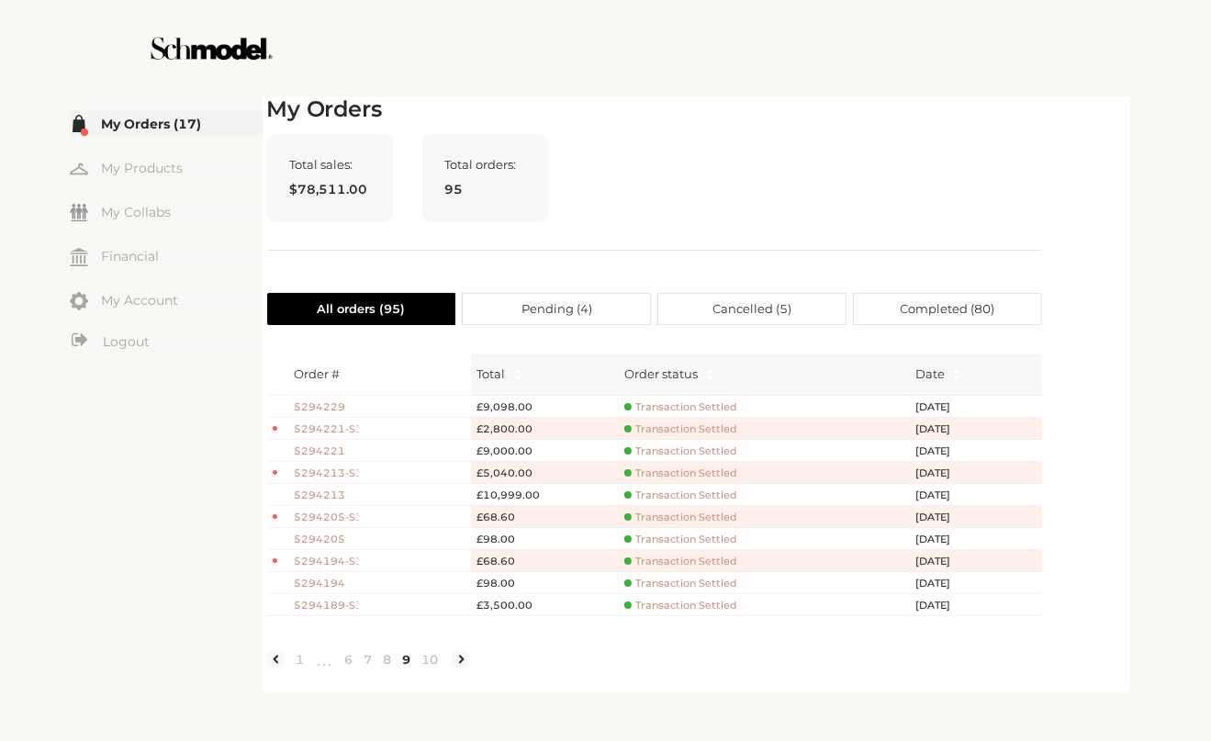
click at [400, 668] on link "9" at bounding box center [407, 659] width 19 height 17
click at [381, 668] on link "8" at bounding box center [387, 659] width 19 height 17
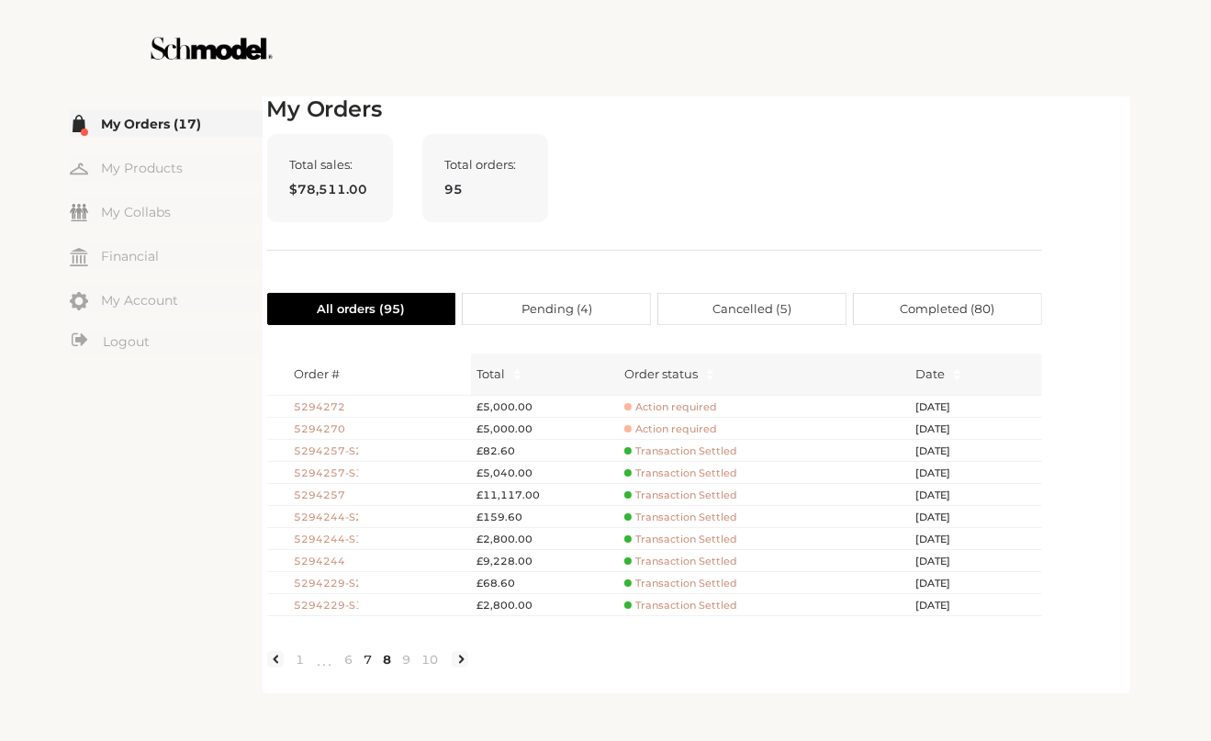
click at [368, 668] on link "7" at bounding box center [368, 659] width 19 height 17
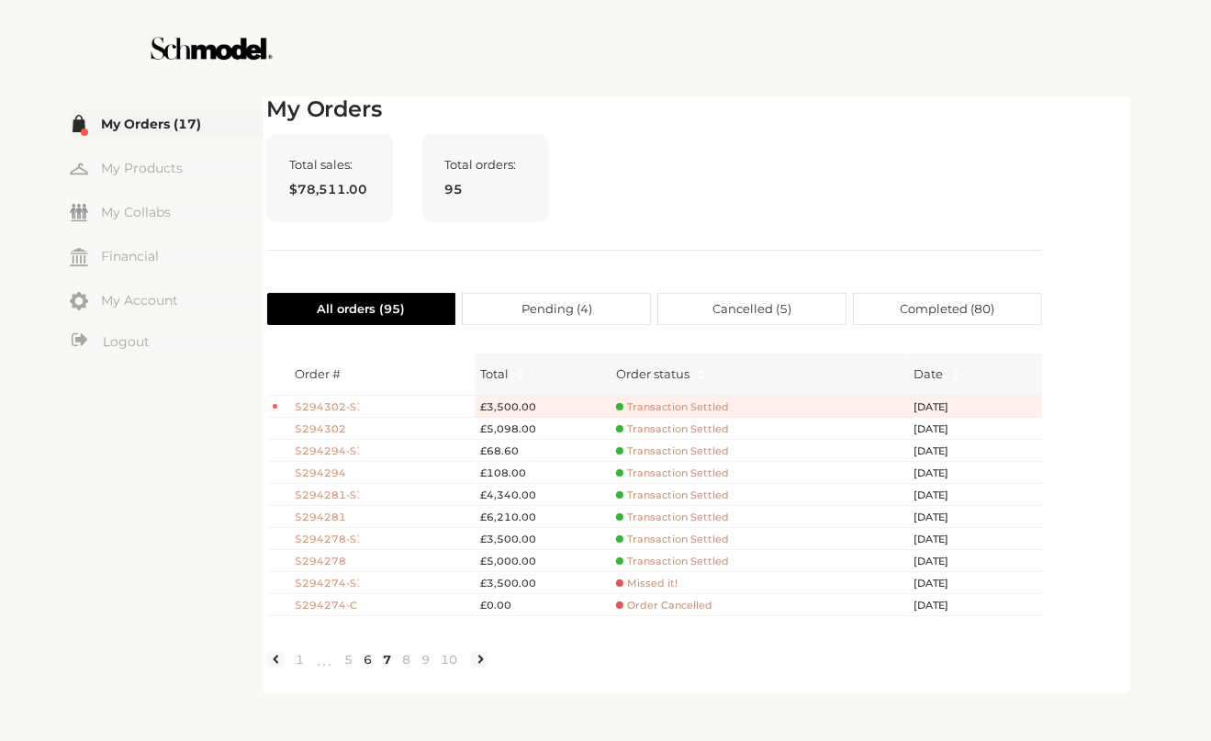
click at [370, 668] on link "6" at bounding box center [368, 659] width 19 height 17
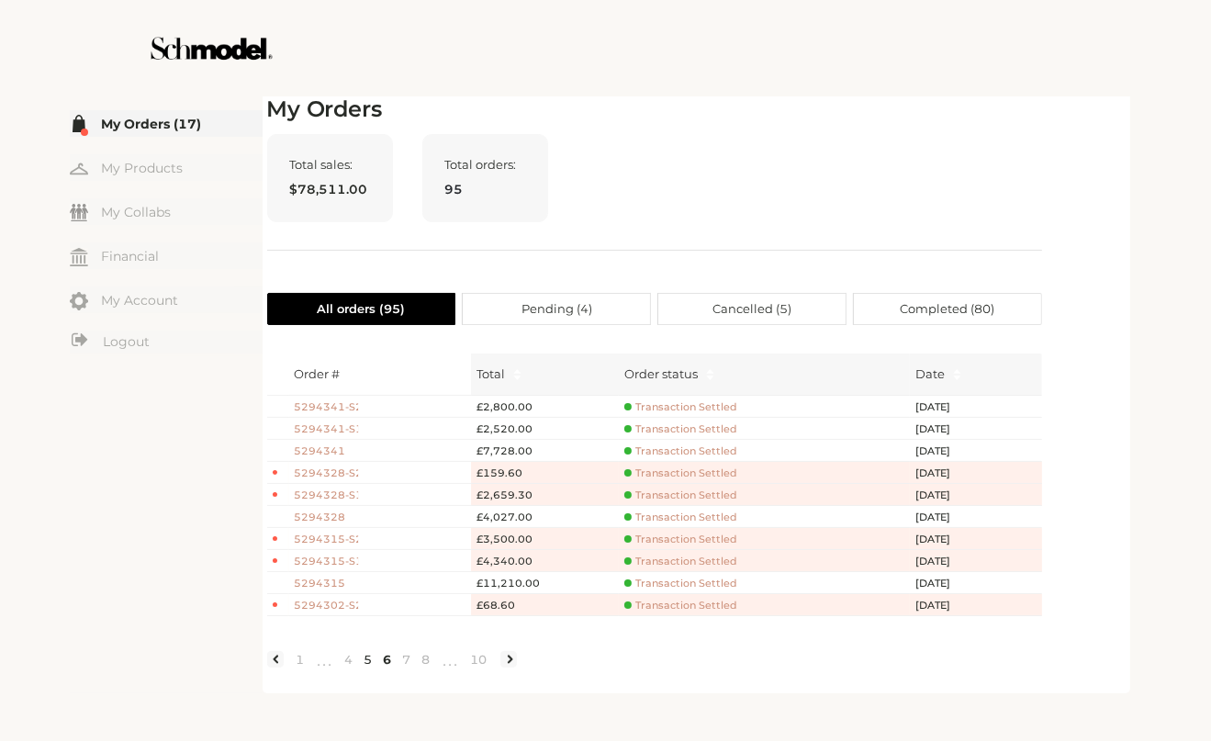
click at [367, 668] on link "5" at bounding box center [368, 659] width 19 height 17
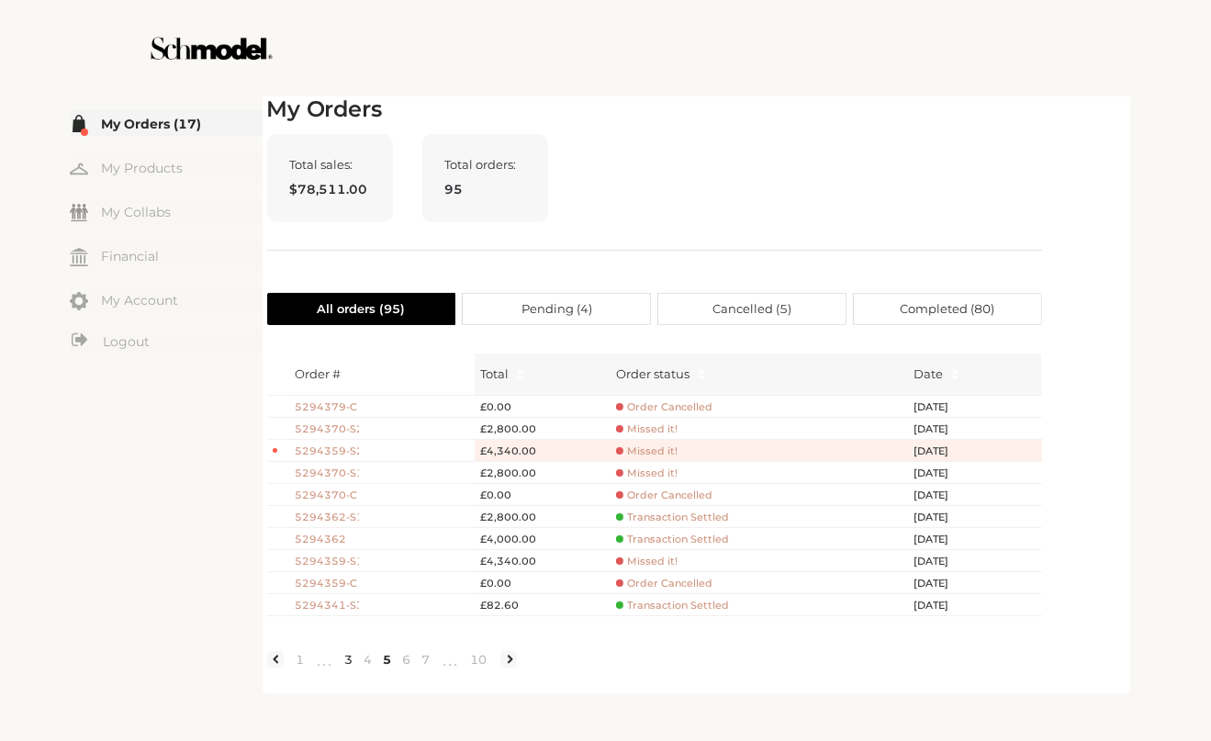
click at [353, 668] on link "3" at bounding box center [349, 659] width 19 height 17
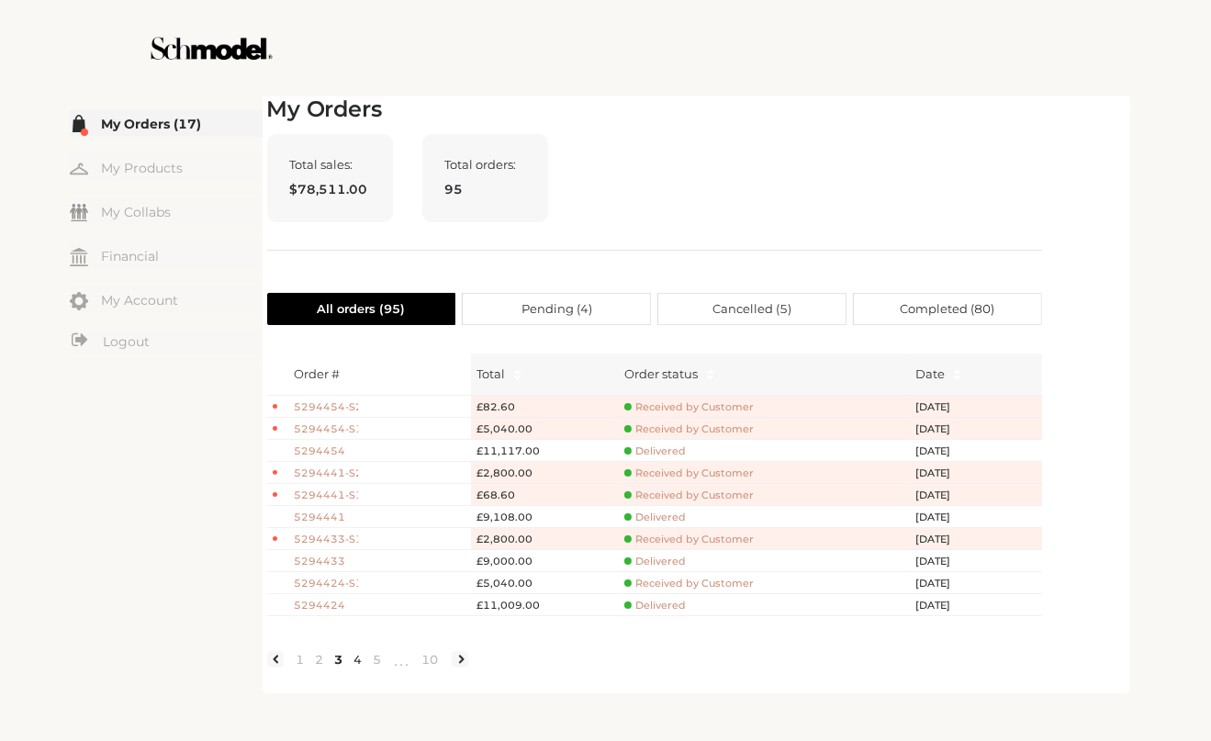
click at [356, 662] on link "4" at bounding box center [358, 659] width 19 height 17
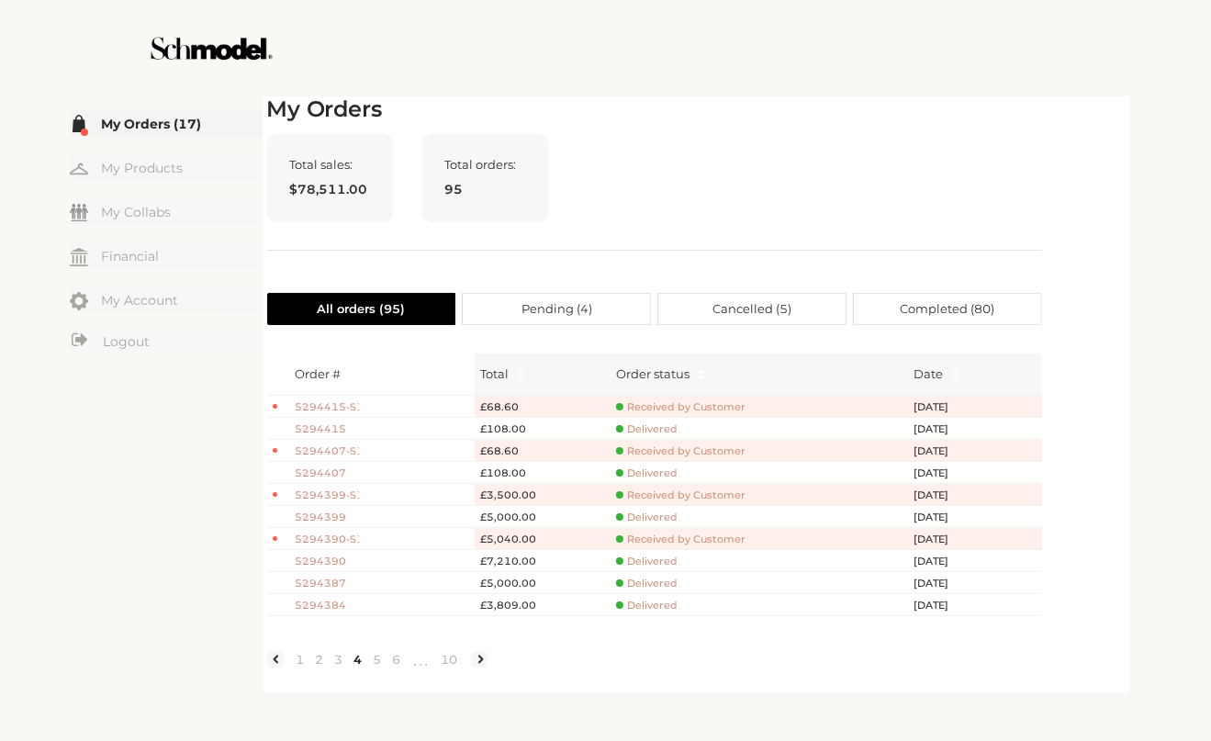
click at [714, 537] on span "Received by Customer" at bounding box center [680, 540] width 129 height 14
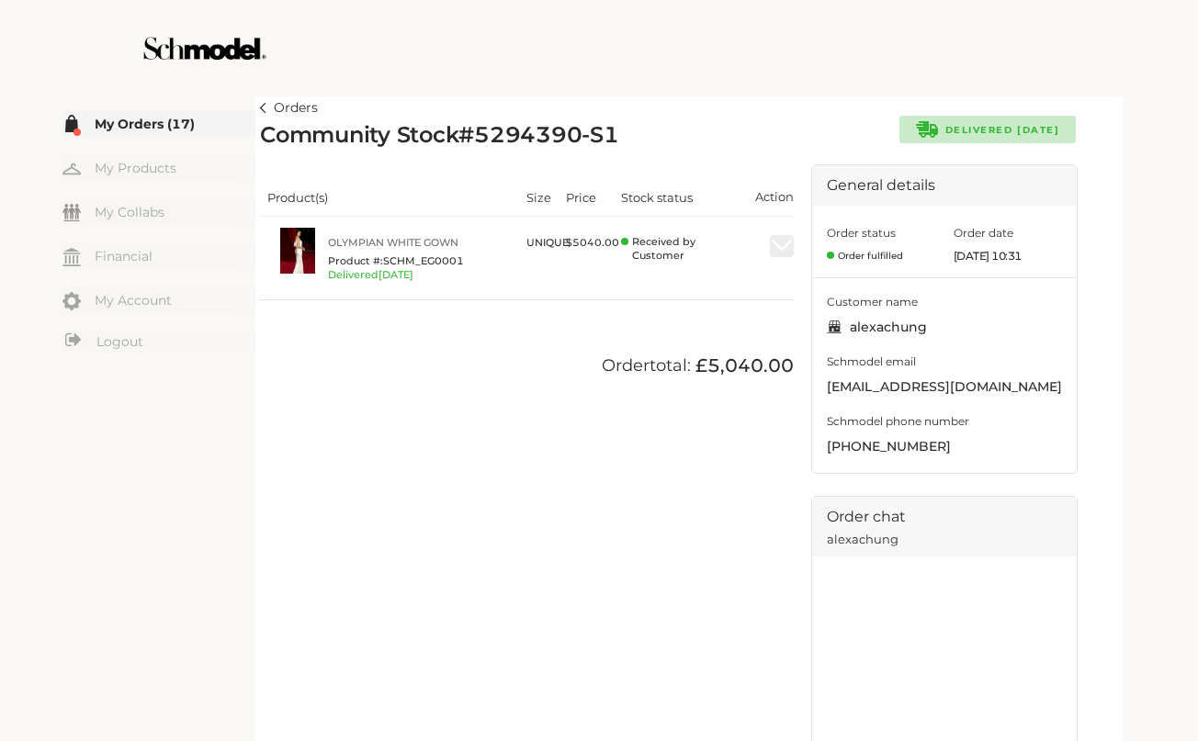
click at [265, 104] on img at bounding box center [263, 108] width 6 height 10
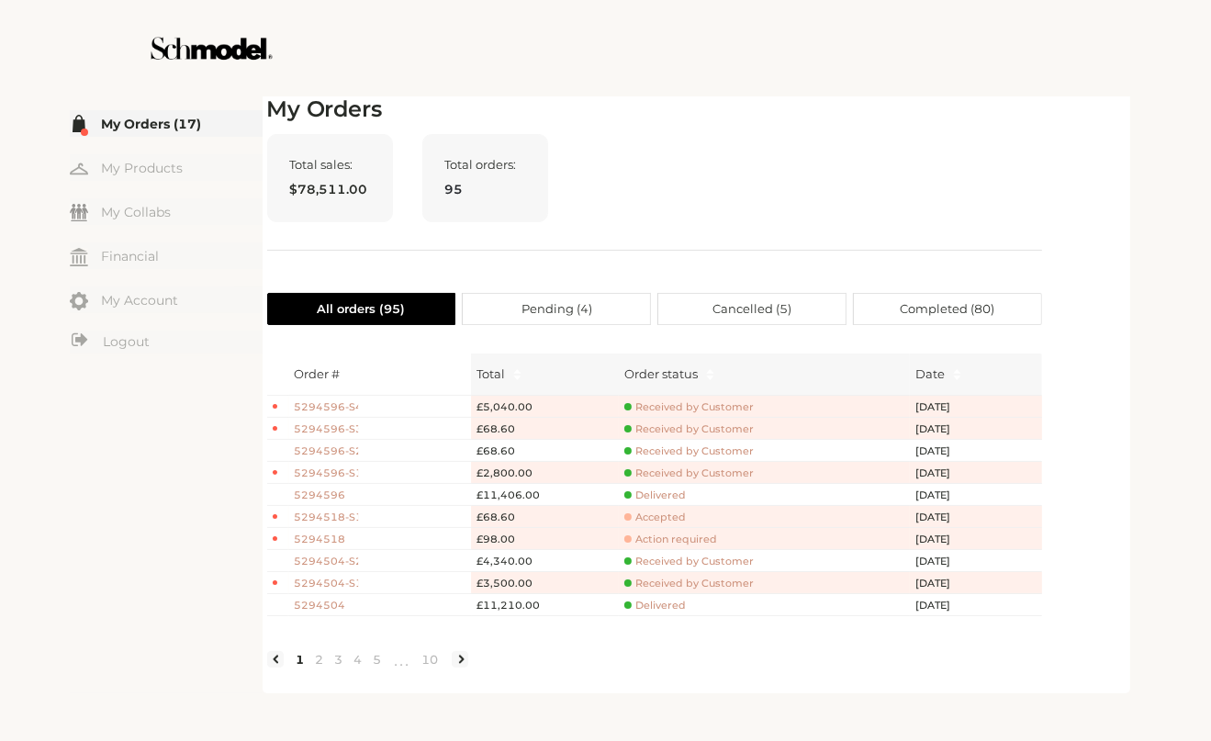
click at [665, 471] on span "Received by Customer" at bounding box center [689, 474] width 129 height 14
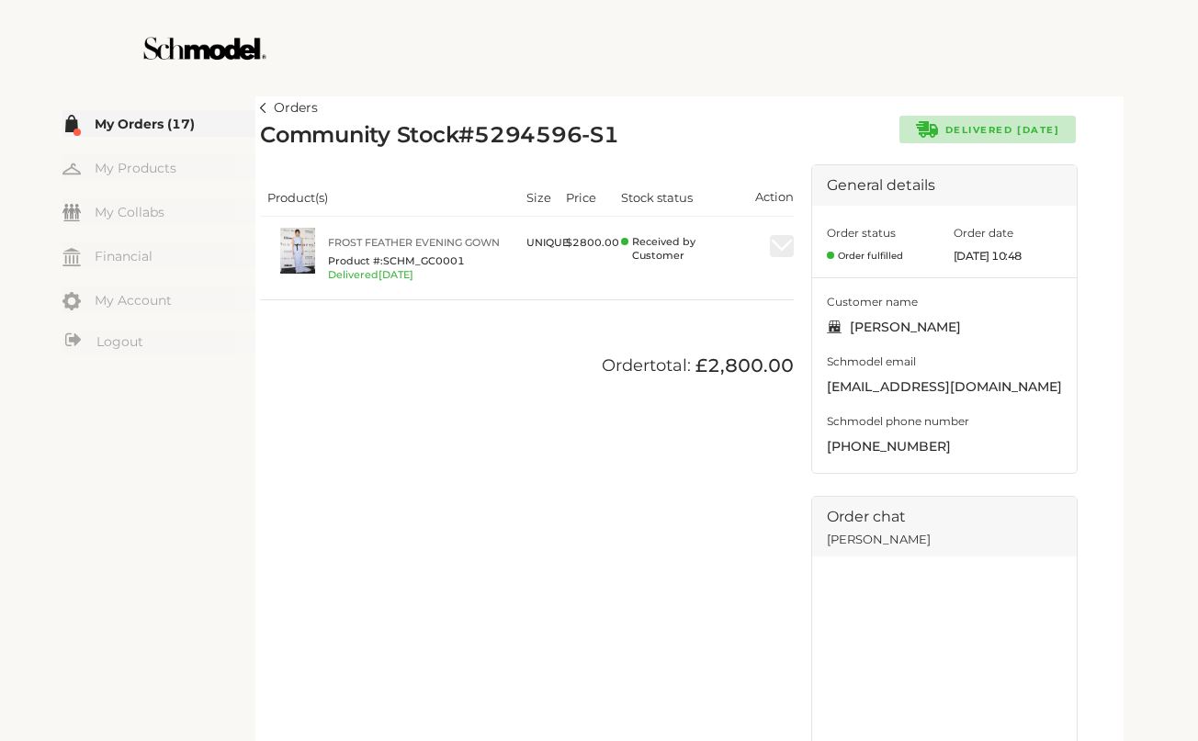
click at [265, 100] on link "Orders" at bounding box center [289, 108] width 58 height 22
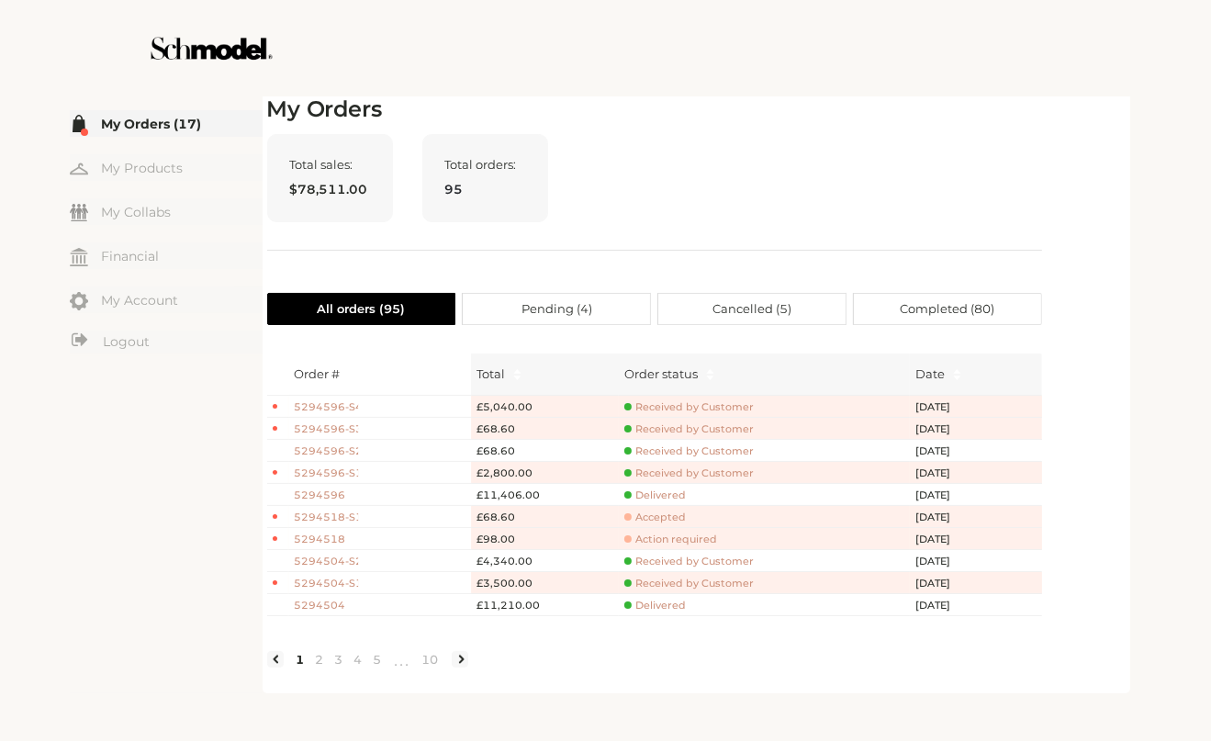
click at [672, 423] on span "Received by Customer" at bounding box center [689, 429] width 129 height 14
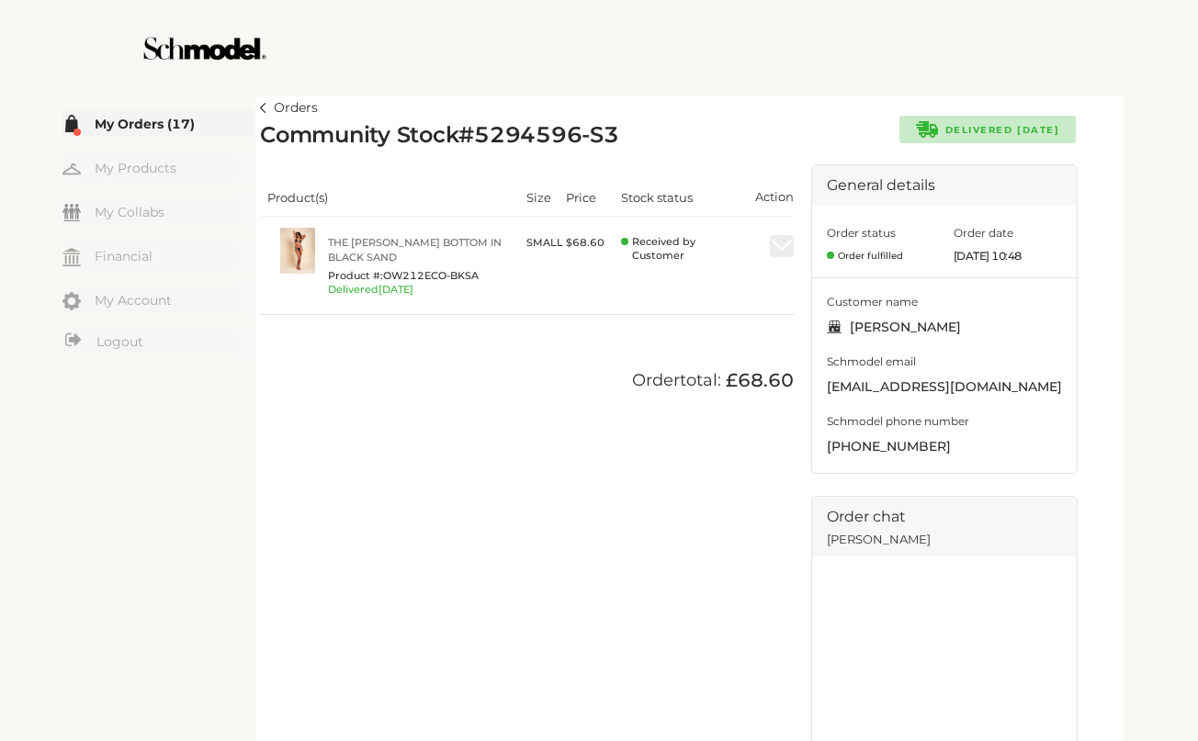
click at [265, 107] on img at bounding box center [263, 108] width 6 height 10
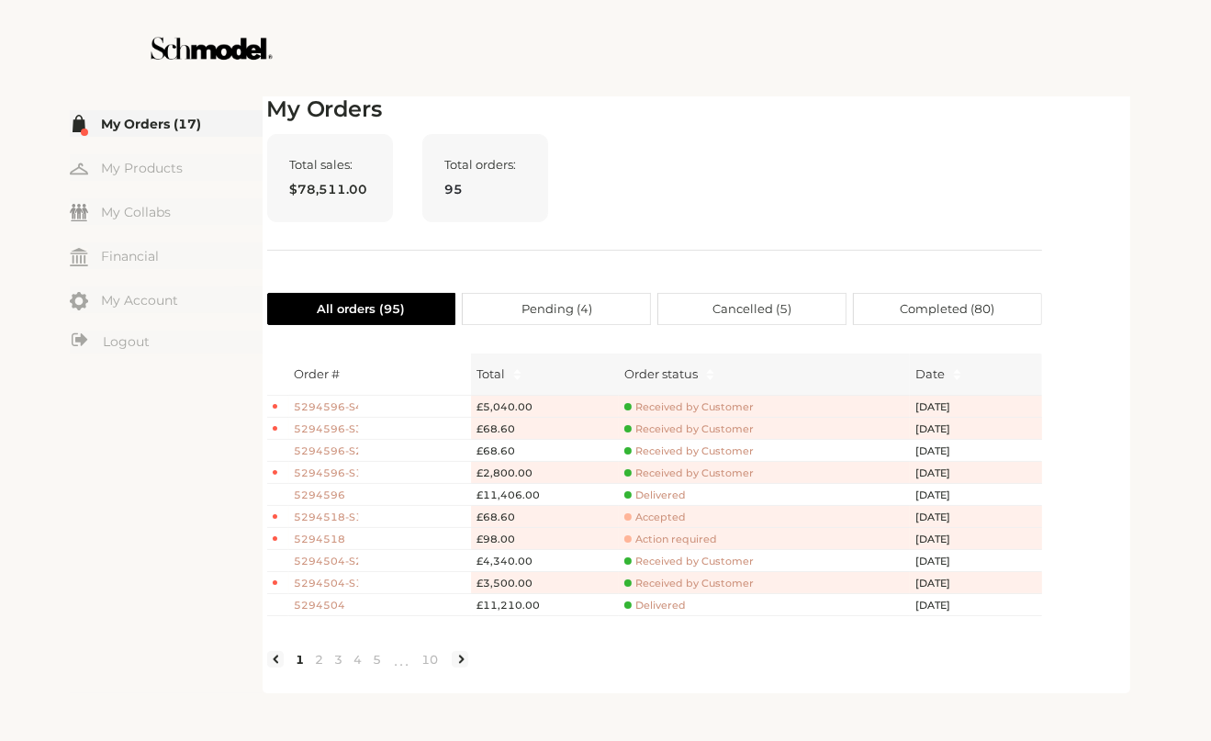
click at [692, 404] on span "Received by Customer" at bounding box center [689, 407] width 129 height 14
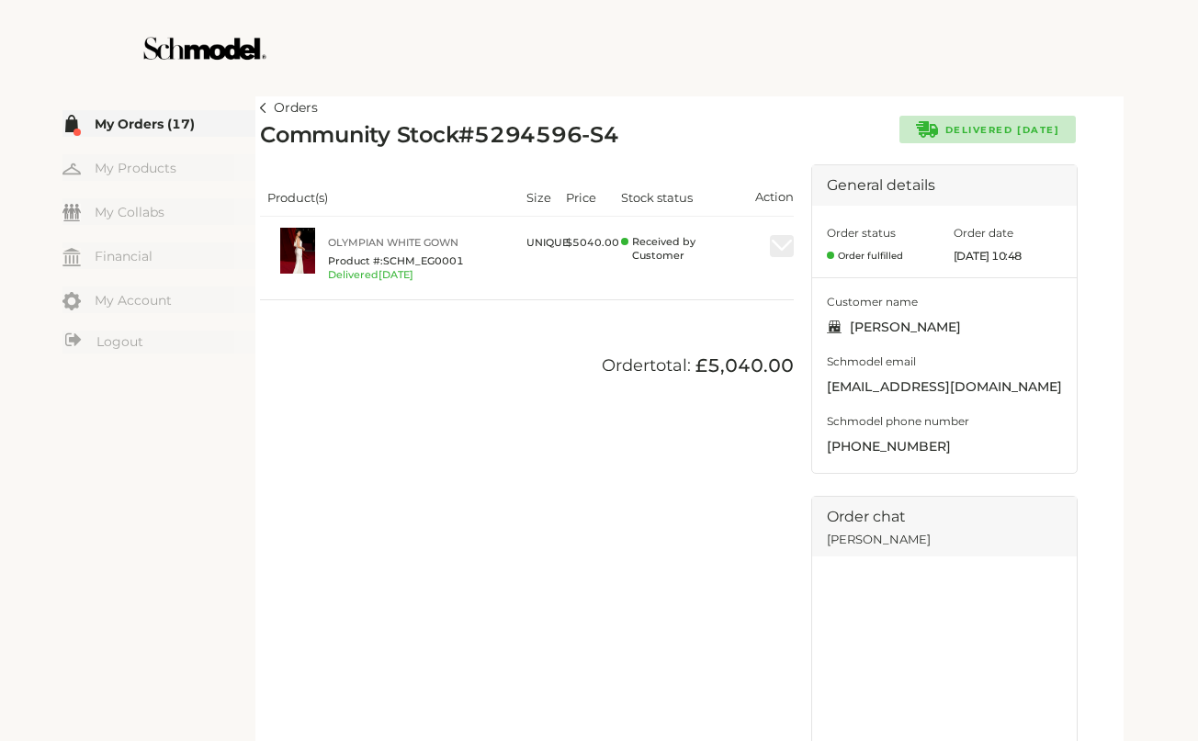
click at [265, 104] on img at bounding box center [263, 108] width 6 height 10
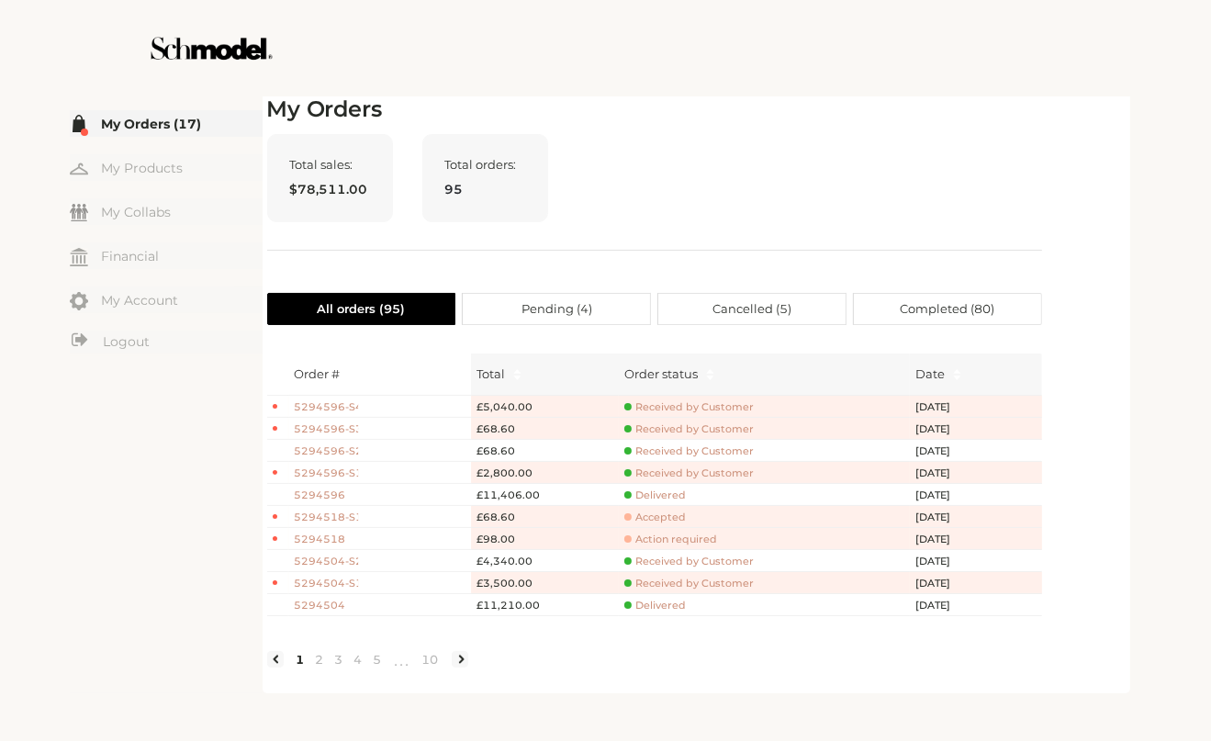
click at [700, 423] on span "Received by Customer" at bounding box center [689, 429] width 129 height 14
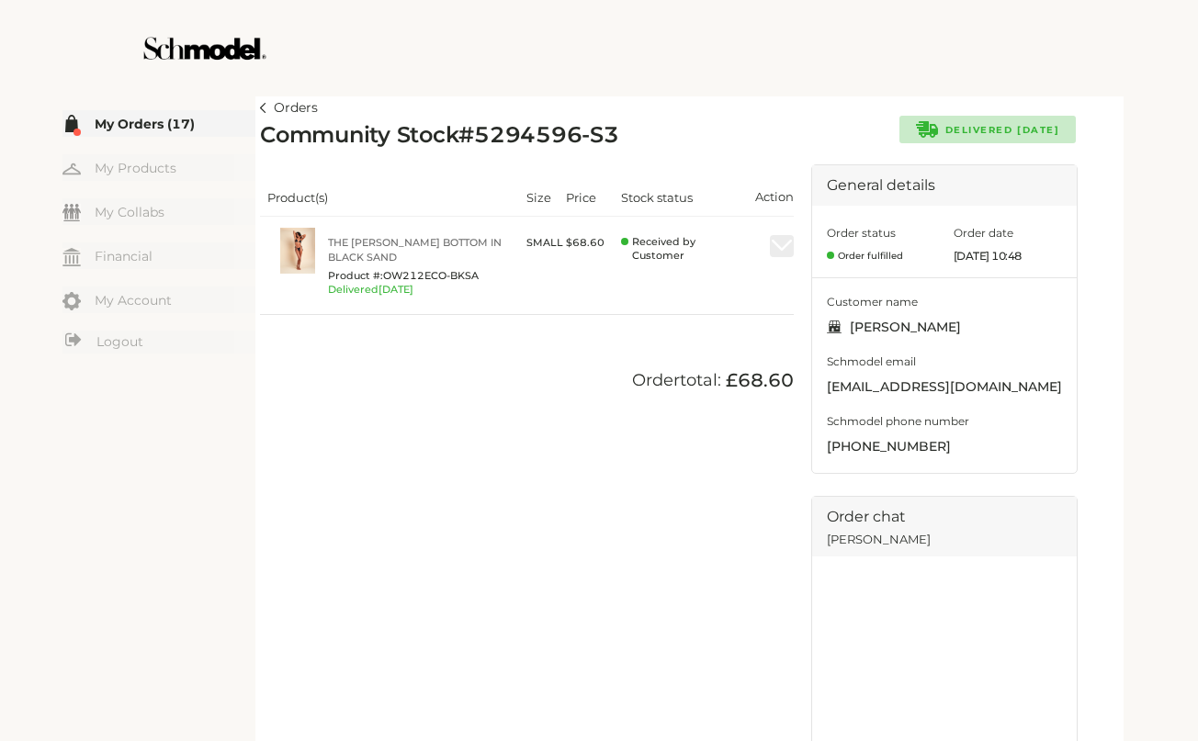
click at [264, 103] on img at bounding box center [263, 108] width 6 height 10
